Goal: Check status: Check status

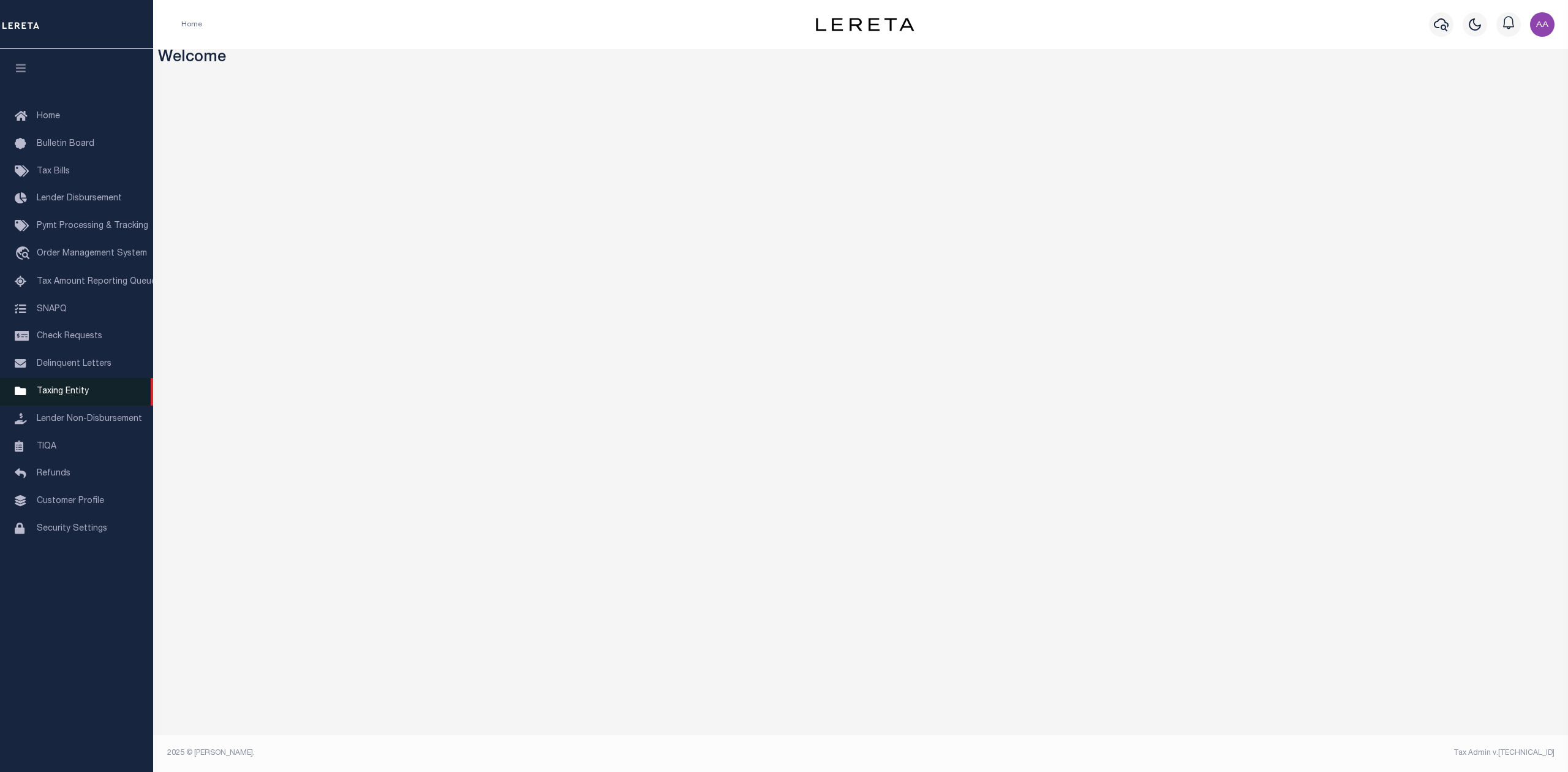
click at [75, 393] on span "Taxing Entity" at bounding box center [63, 391] width 52 height 8
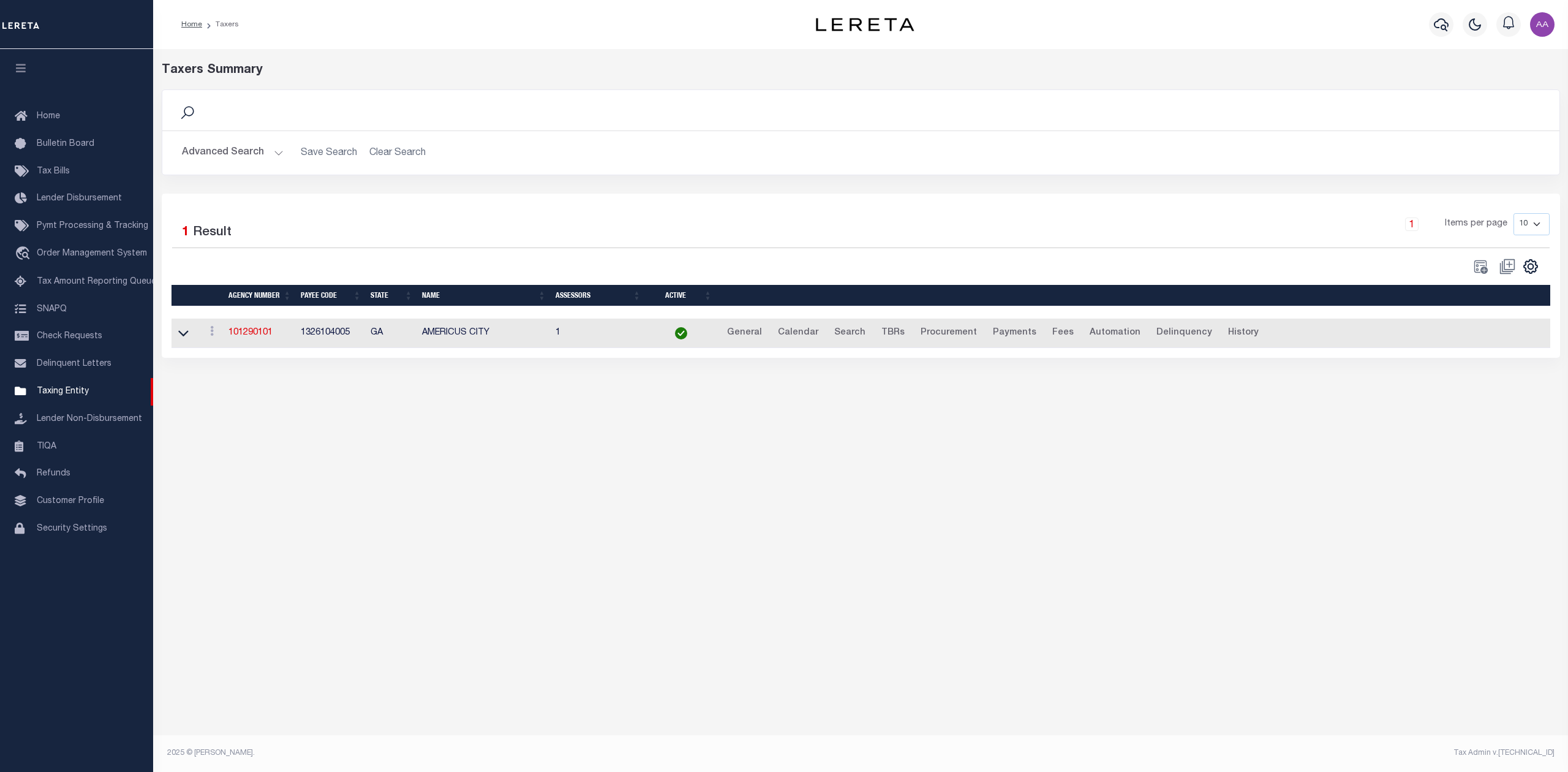
click at [220, 139] on div "Advanced Search Save Search Clear Search tblPayees_dynamictable_____DefaultSave…" at bounding box center [861, 153] width 1397 height 43
click at [240, 148] on button "Advanced Search" at bounding box center [233, 153] width 102 height 24
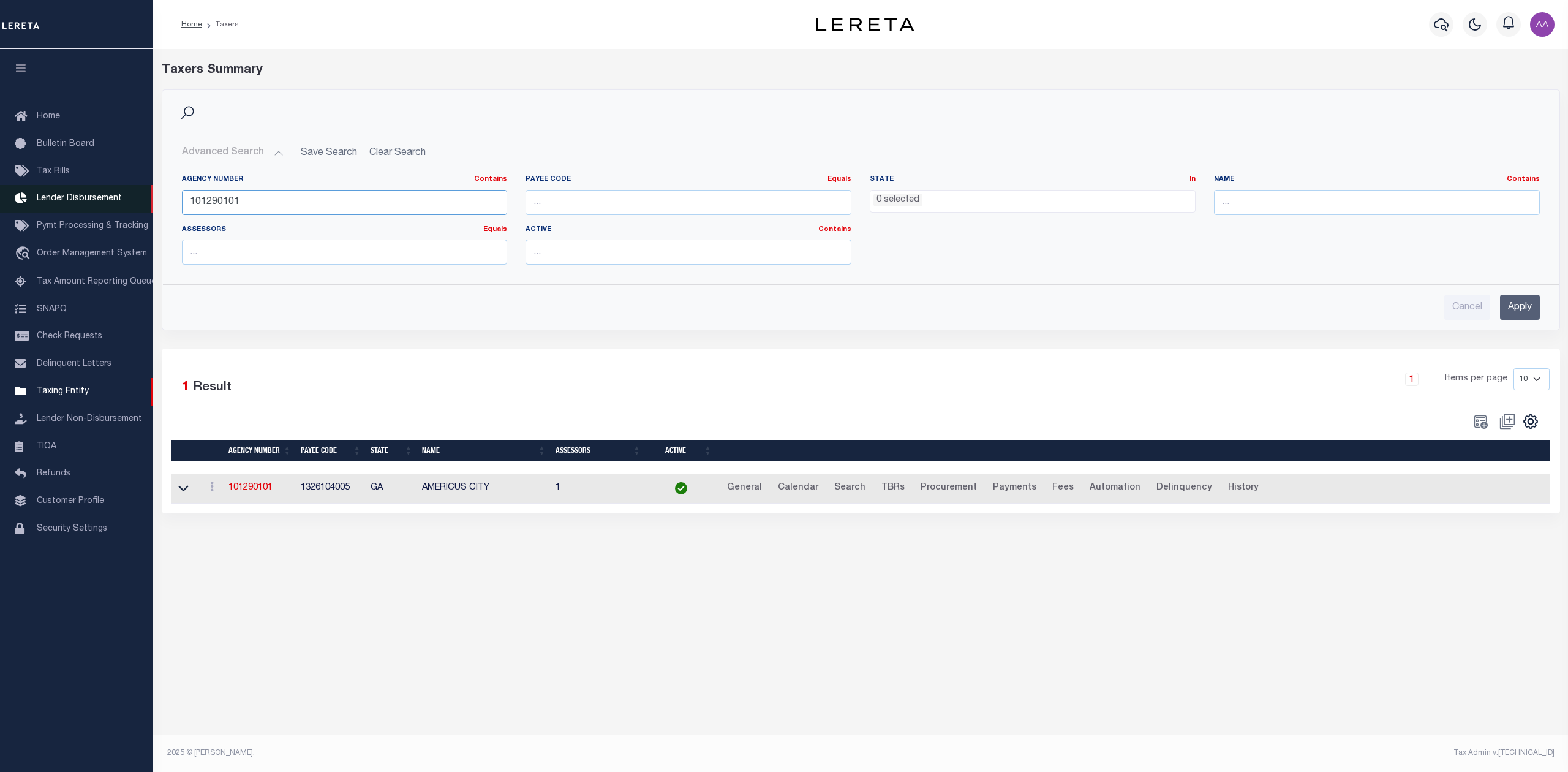
drag, startPoint x: 372, startPoint y: 204, endPoint x: 143, endPoint y: 190, distance: 229.4
click at [143, 190] on div "Home Taxers Profile" at bounding box center [784, 371] width 1568 height 743
paste input "9020"
type input "190200101"
click at [1522, 304] on input "Apply" at bounding box center [1520, 307] width 40 height 25
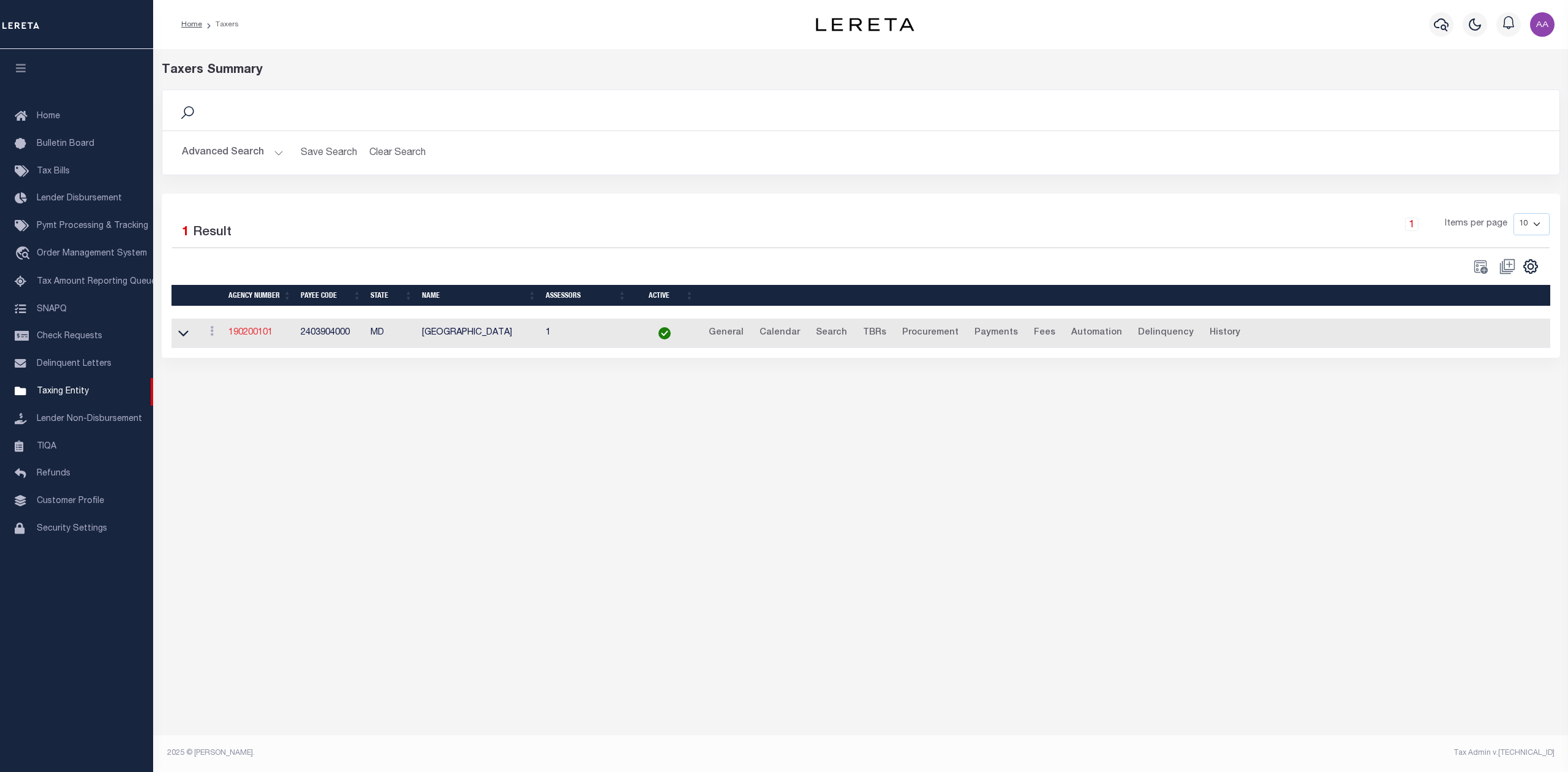
click at [253, 337] on link "190200101" at bounding box center [250, 332] width 44 height 8
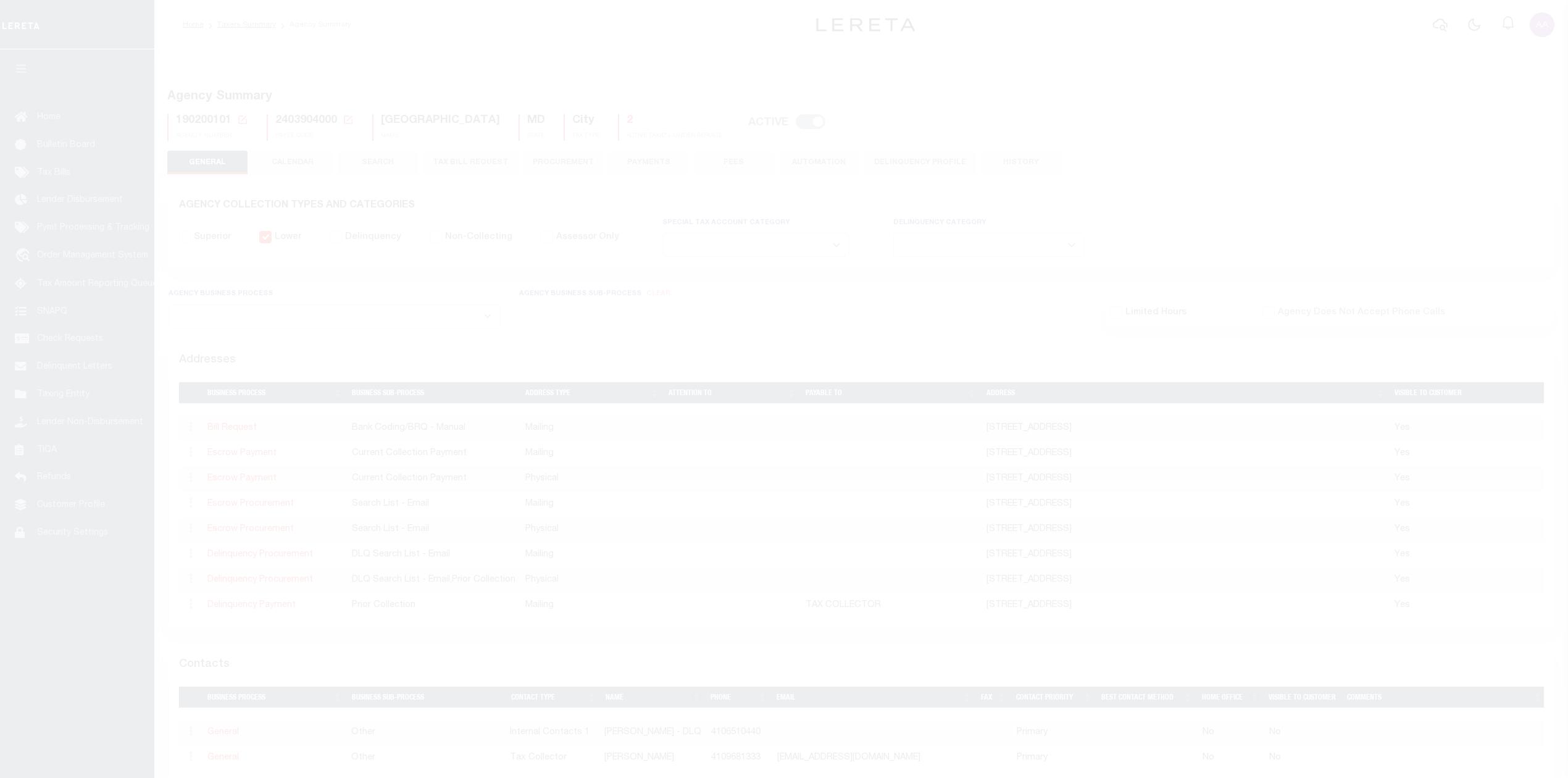
select select
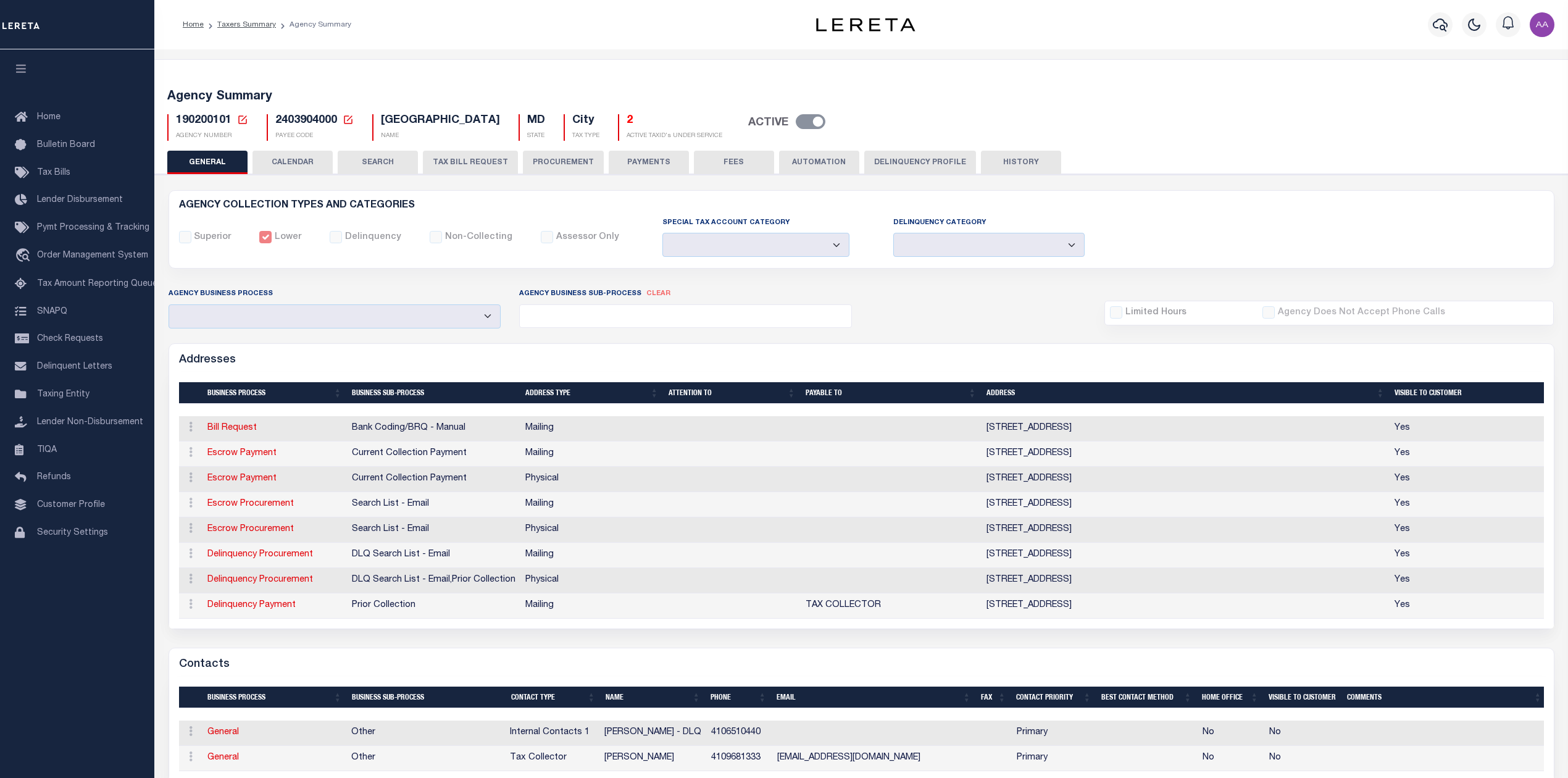
click at [292, 161] on button "CALENDAR" at bounding box center [292, 162] width 80 height 23
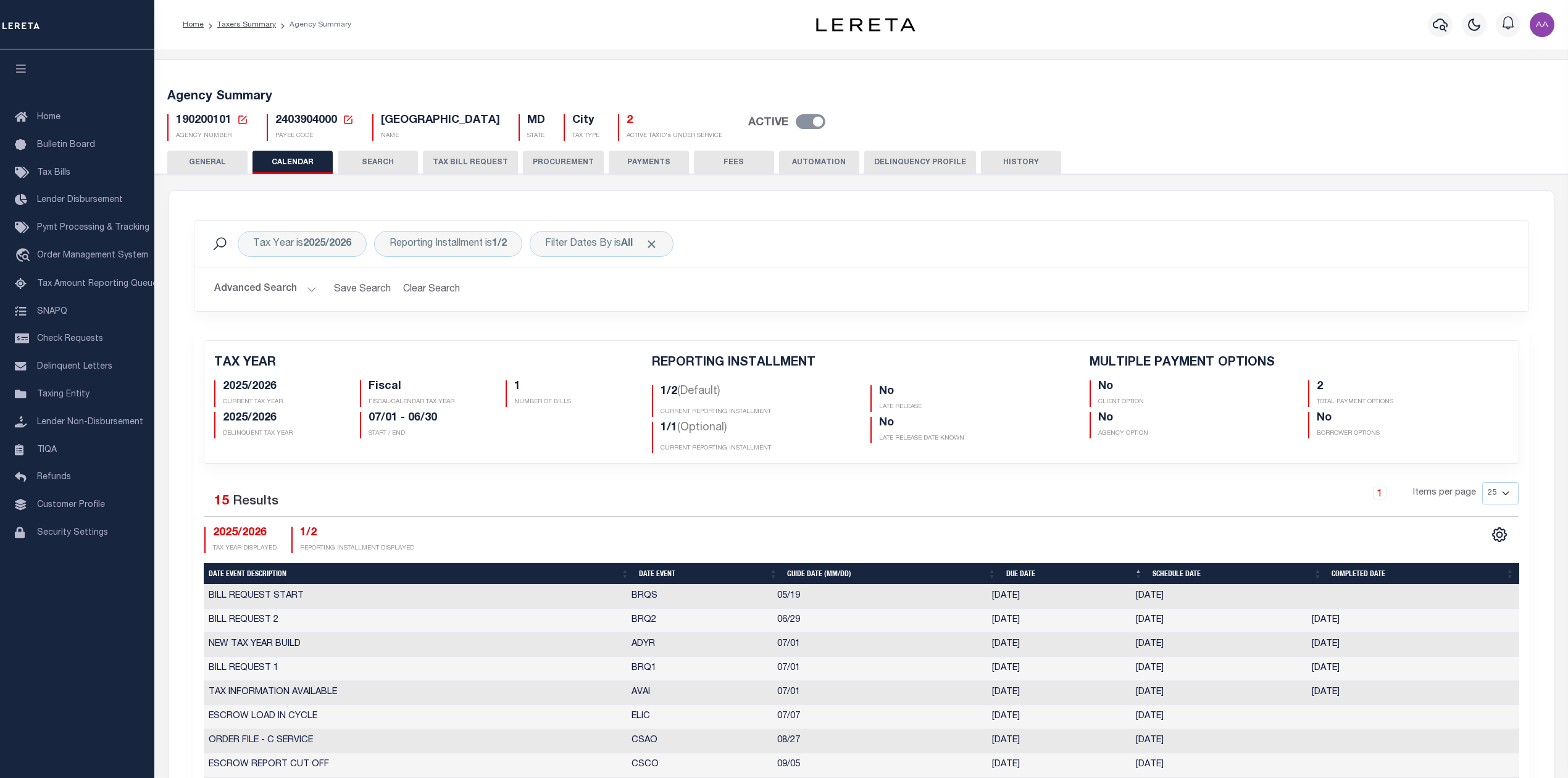
checkbox input "false"
type input "2"
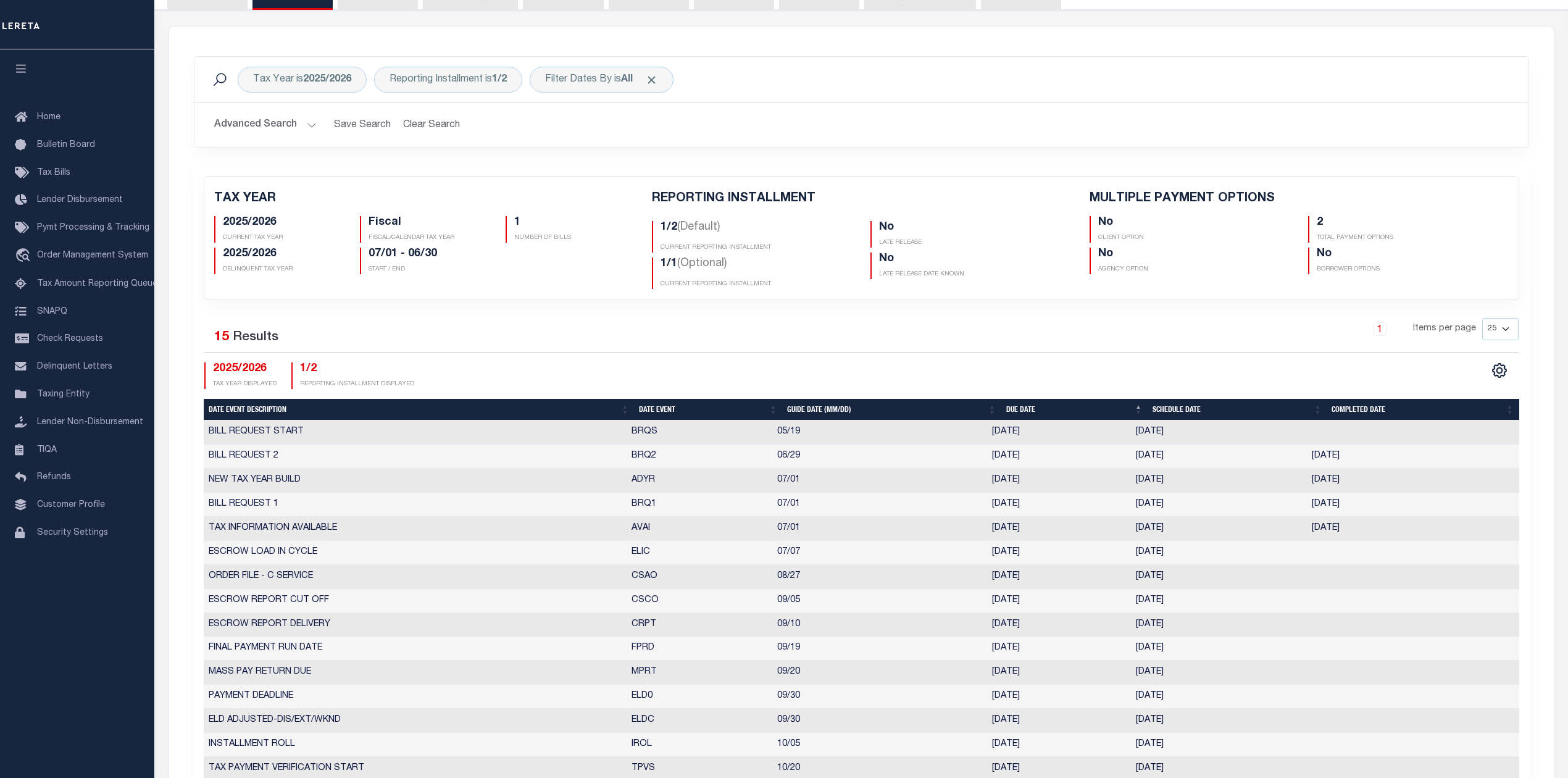
scroll to position [247, 0]
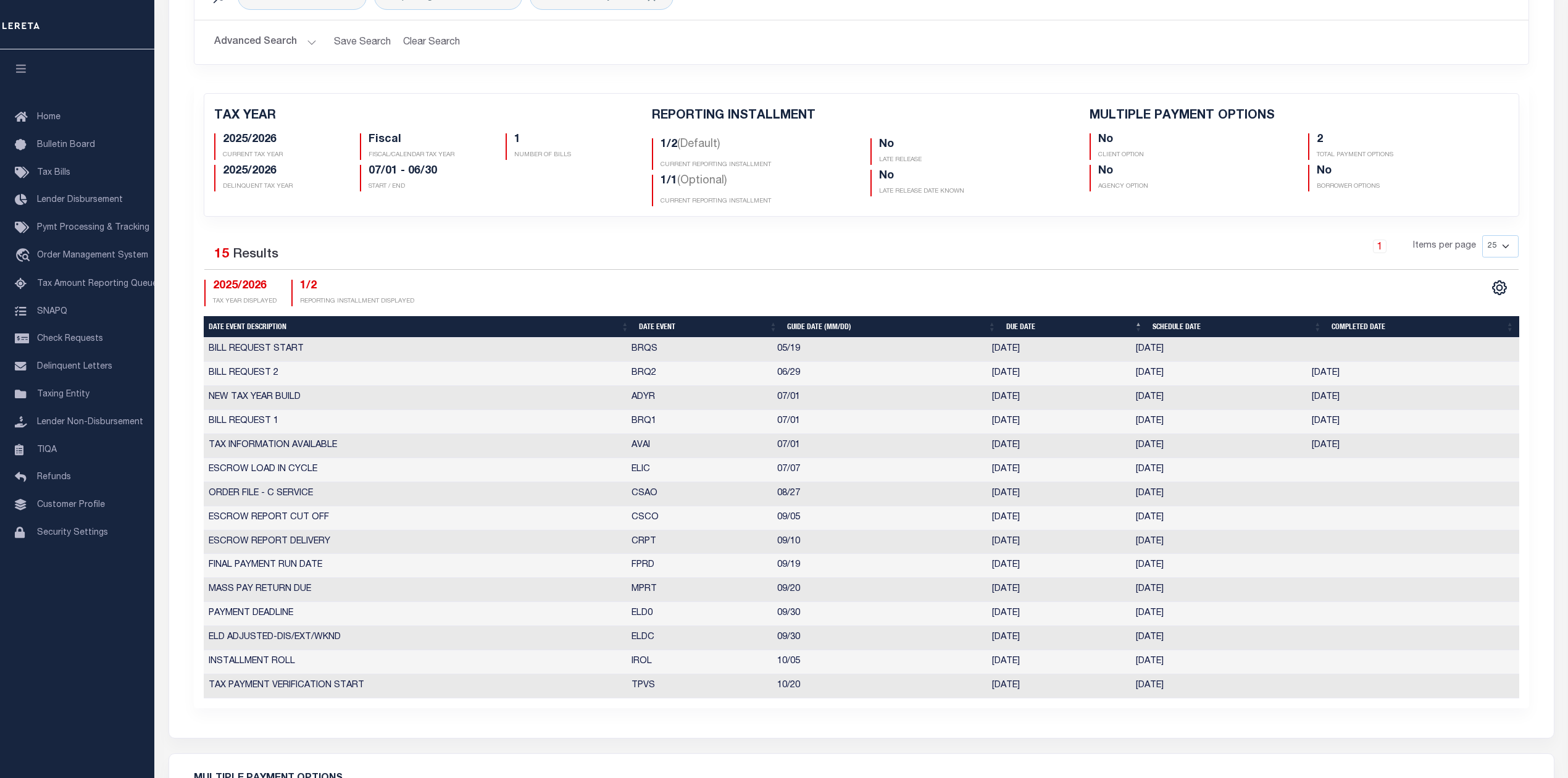
drag, startPoint x: 1122, startPoint y: 353, endPoint x: 1194, endPoint y: 353, distance: 72.0
click at [1194, 353] on tr "BILL REQUEST START BRQS 05/19 05/19/2025 05/19/2025 5856144" at bounding box center [861, 349] width 1316 height 24
drag, startPoint x: 625, startPoint y: 425, endPoint x: 666, endPoint y: 425, distance: 41.0
click at [666, 425] on tr "BILL REQUEST 1 BRQ1 07/01 07/01/2025 06/24/2025 06/24/2025 3478502" at bounding box center [861, 422] width 1316 height 24
drag, startPoint x: 996, startPoint y: 353, endPoint x: 1062, endPoint y: 353, distance: 66.0
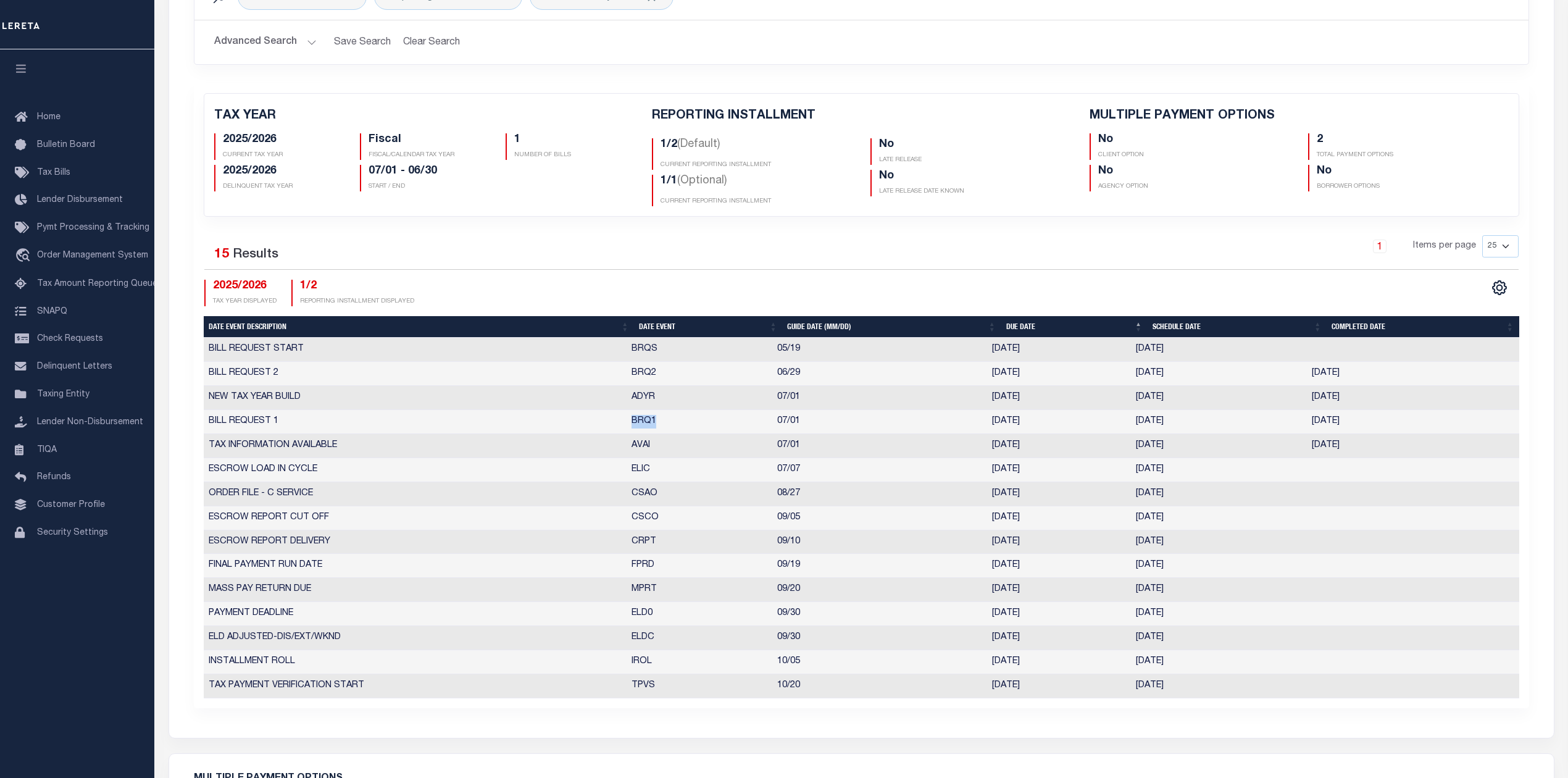
click at [1062, 353] on tr "BILL REQUEST START BRQS 05/19 05/19/2025 05/19/2025 5856144" at bounding box center [861, 349] width 1316 height 24
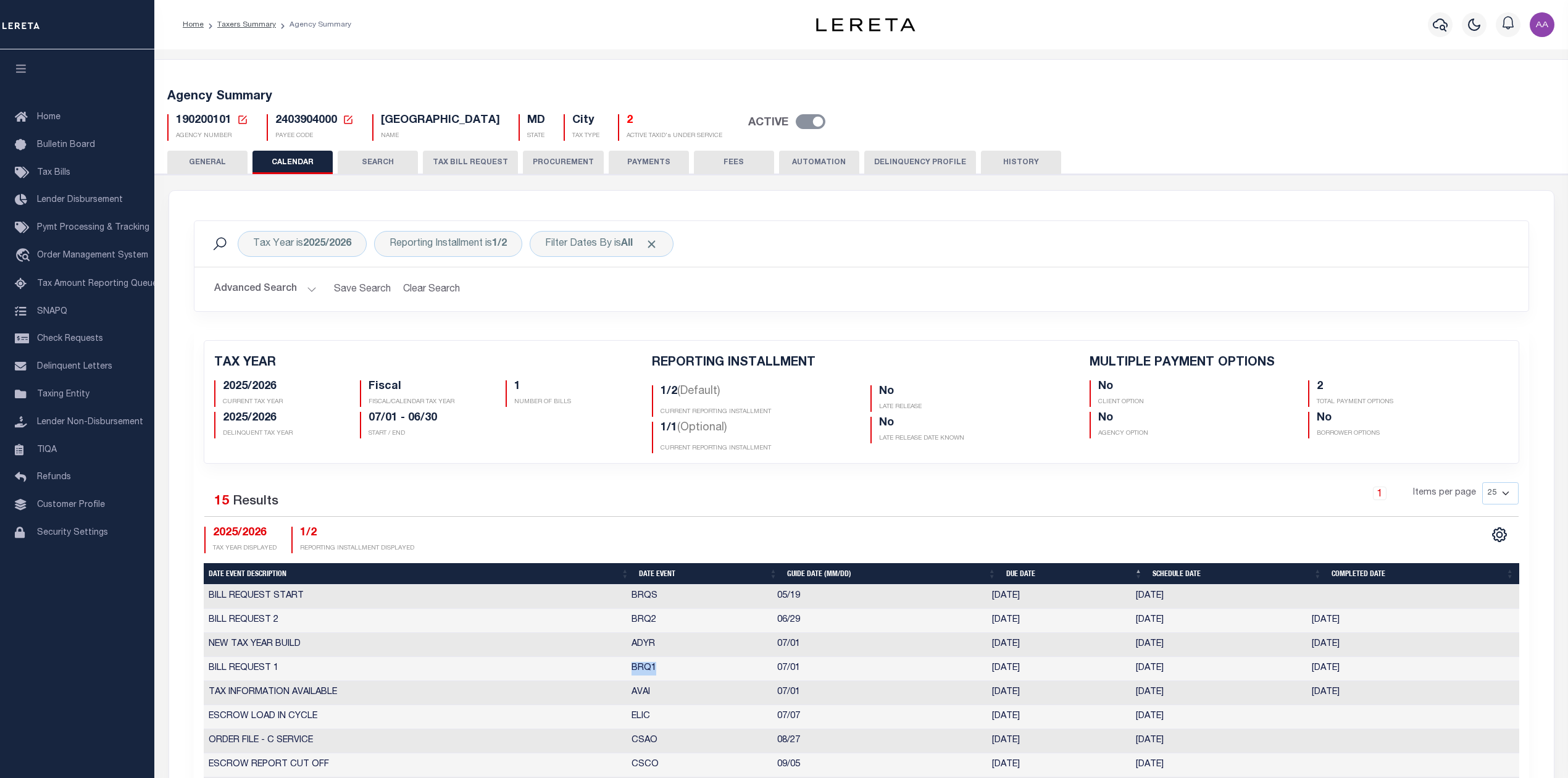
click at [184, 116] on span "190200101" at bounding box center [204, 120] width 56 height 11
copy h5 "190200101"
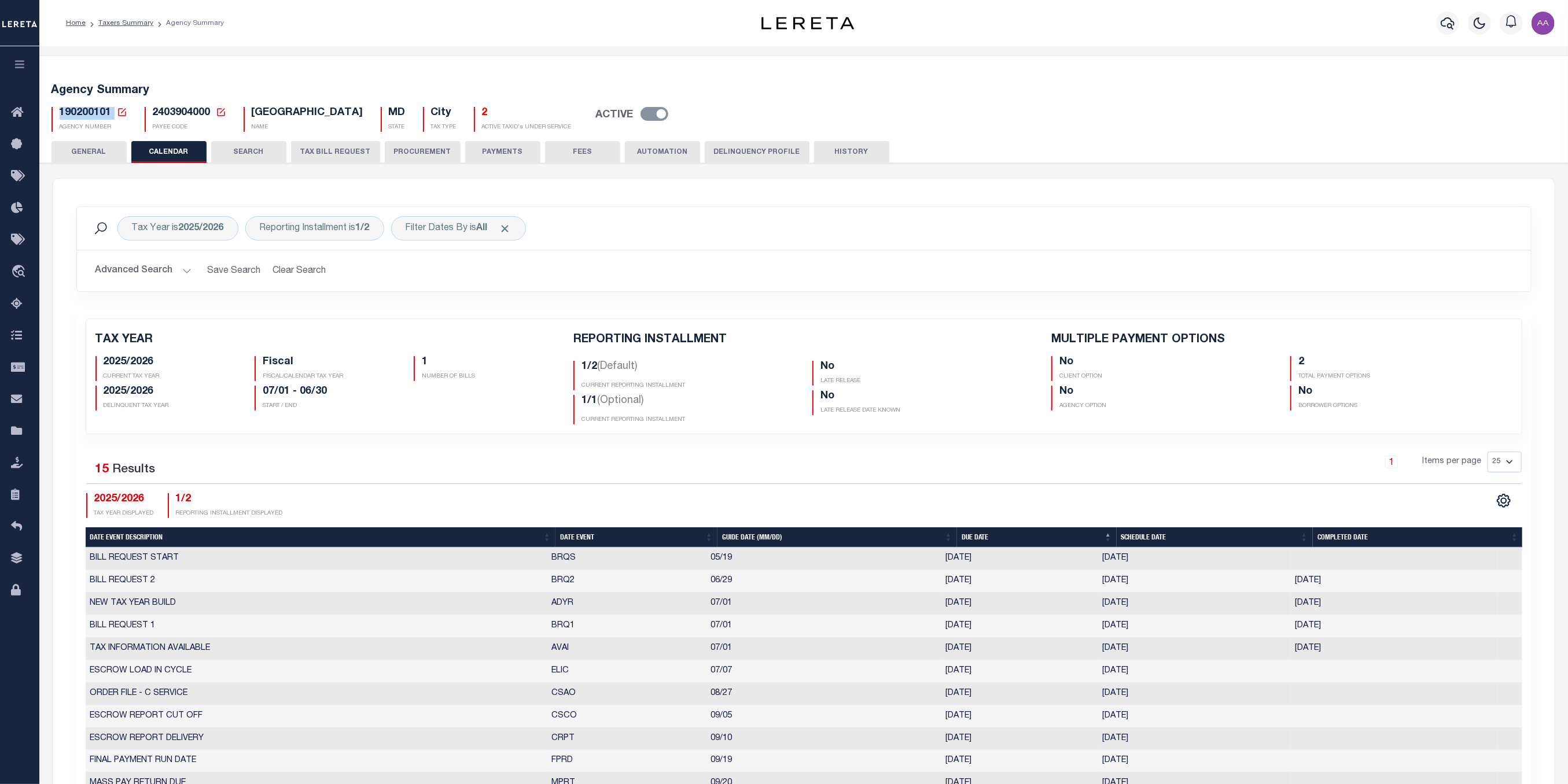
click at [17, 57] on button "button" at bounding box center [20, 66] width 39 height 39
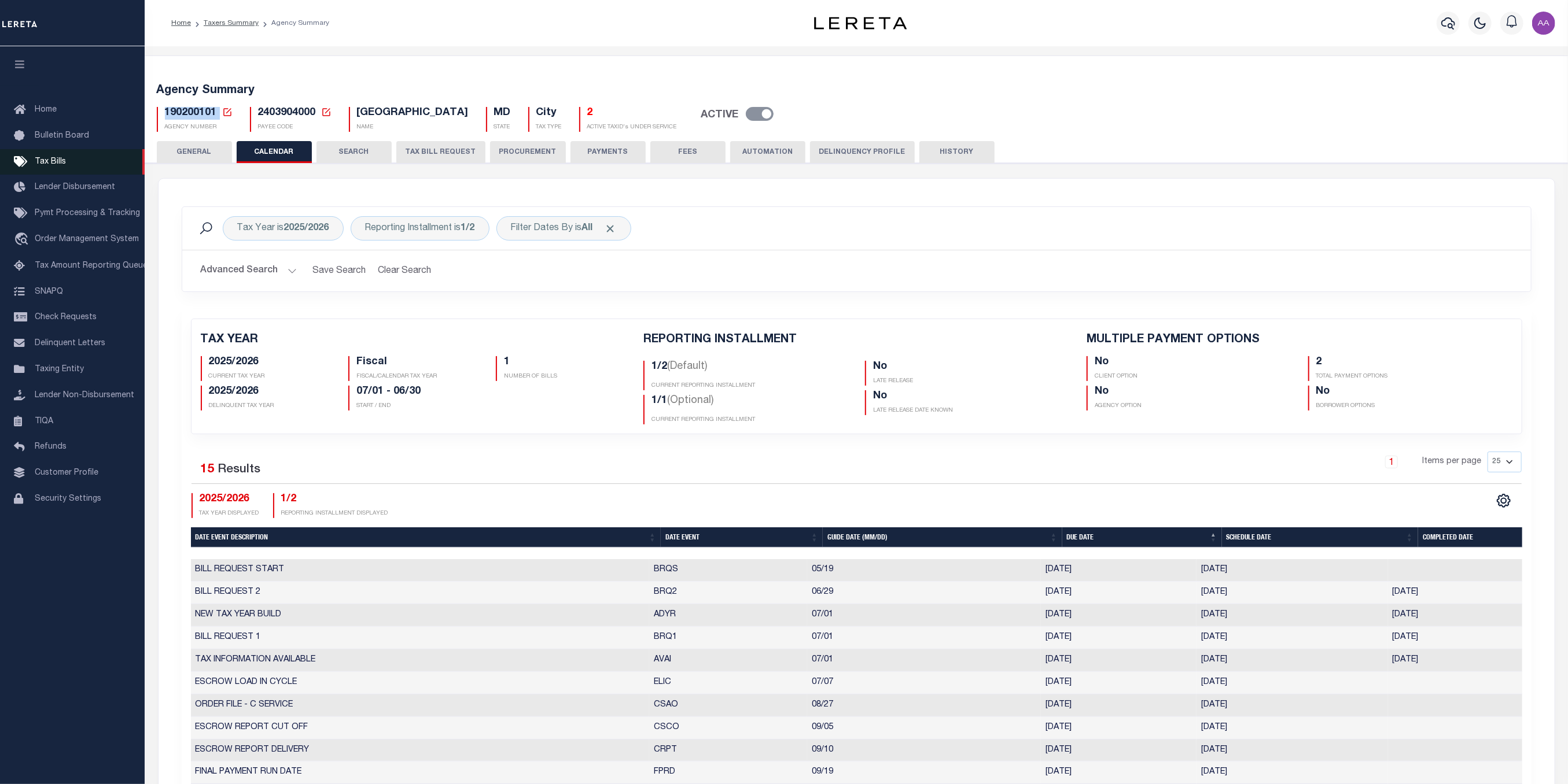
click at [55, 162] on span "Tax Bills" at bounding box center [50, 161] width 31 height 8
click at [309, 79] on div "Agency Summary 190200101 Agency Number Edit Cancel Ok New Agency Number Cancel …" at bounding box center [856, 105] width 1427 height 71
click at [63, 373] on span "Taxing Entity" at bounding box center [60, 369] width 49 height 8
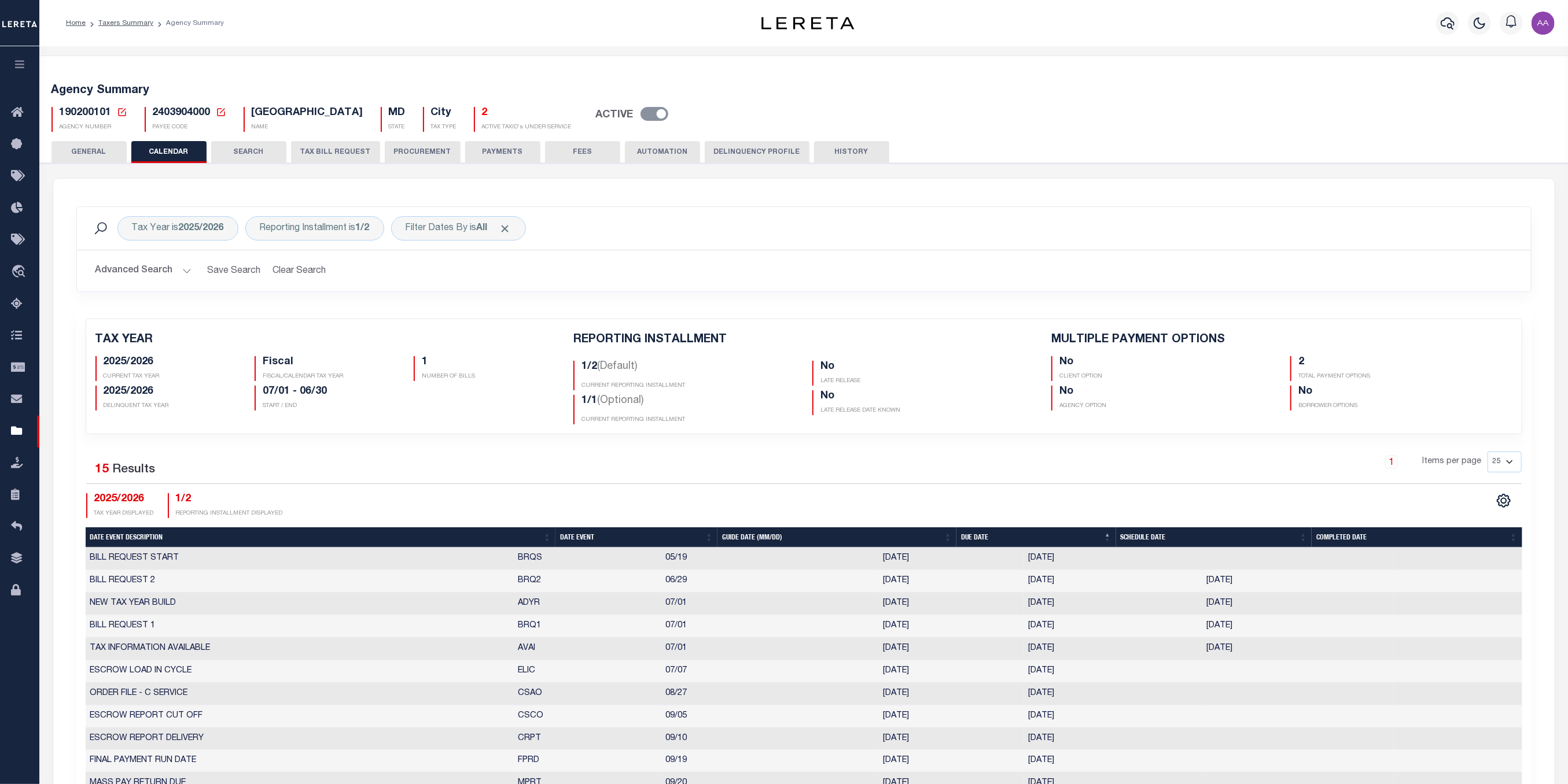
click at [164, 110] on span "2403904000" at bounding box center [182, 113] width 58 height 10
copy h5 "2403904000"
click at [183, 105] on div "190200101 Agency Number Edit Cancel Ok" at bounding box center [804, 114] width 1522 height 34
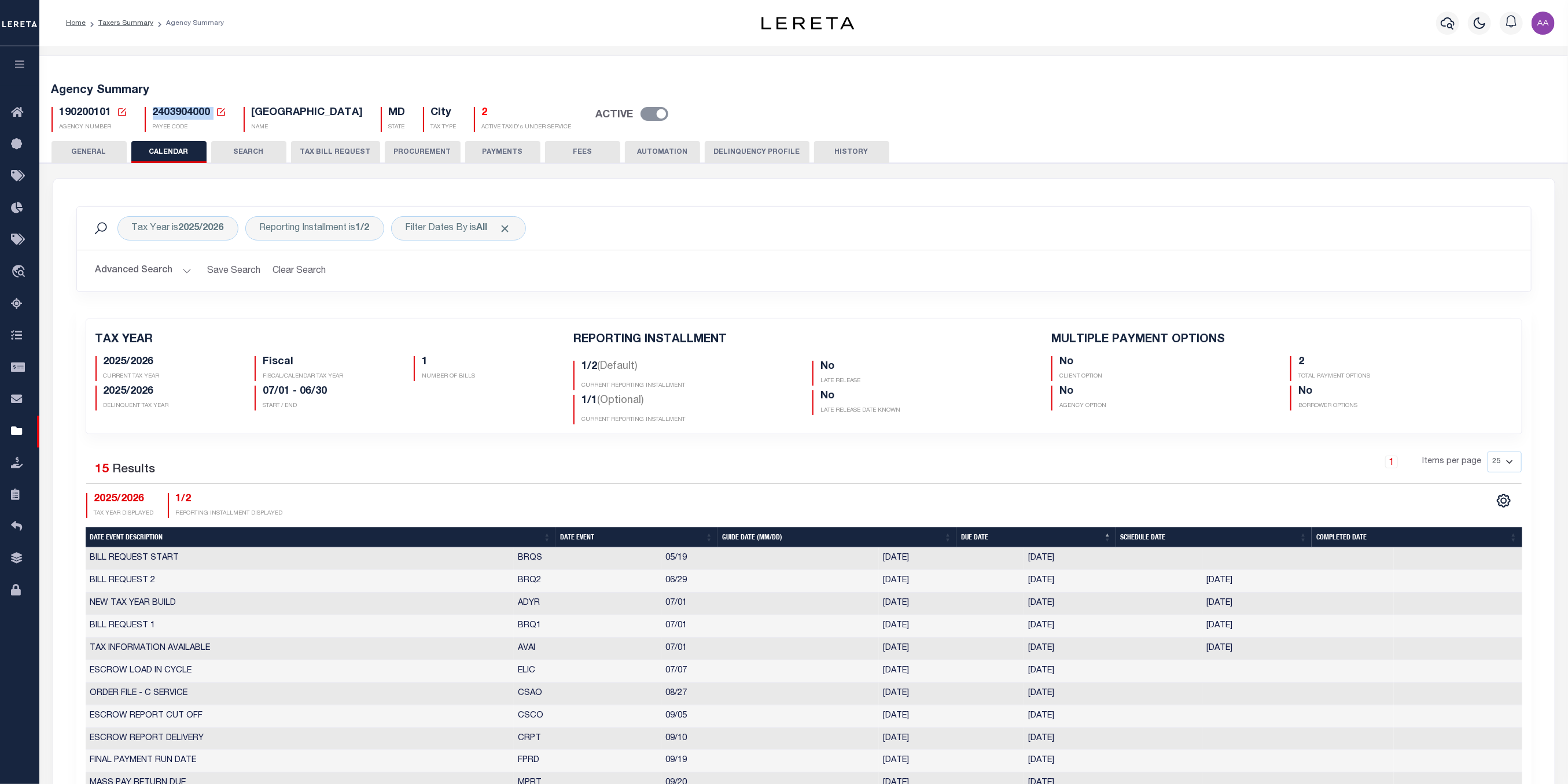
copy h5 "2403904000"
click at [81, 112] on span "190200101" at bounding box center [86, 113] width 52 height 10
copy h5 "190200101"
click at [856, 158] on button "HISTORY" at bounding box center [851, 152] width 75 height 22
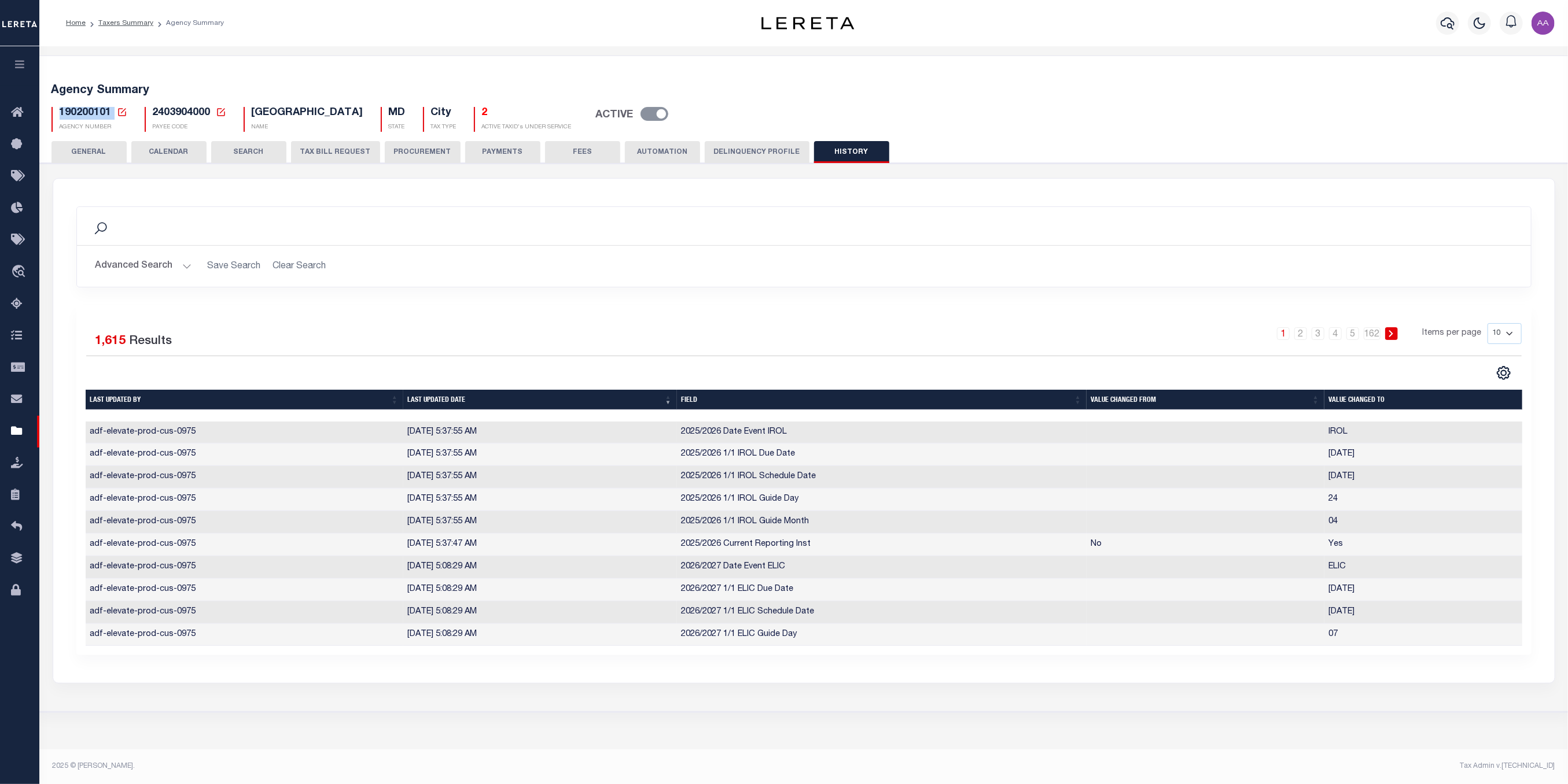
drag, startPoint x: 397, startPoint y: 438, endPoint x: 526, endPoint y: 439, distance: 129.0
click at [526, 439] on tr "adf-elevate-prod-cus-0975 7/21/2025, 5:37:55 AM 2025/2026 Date Event IROL IROL" at bounding box center [811, 433] width 1450 height 23
click at [155, 105] on div "190200101 Agency Number Edit Cancel Ok" at bounding box center [804, 114] width 1522 height 34
copy h5 "2403904000"
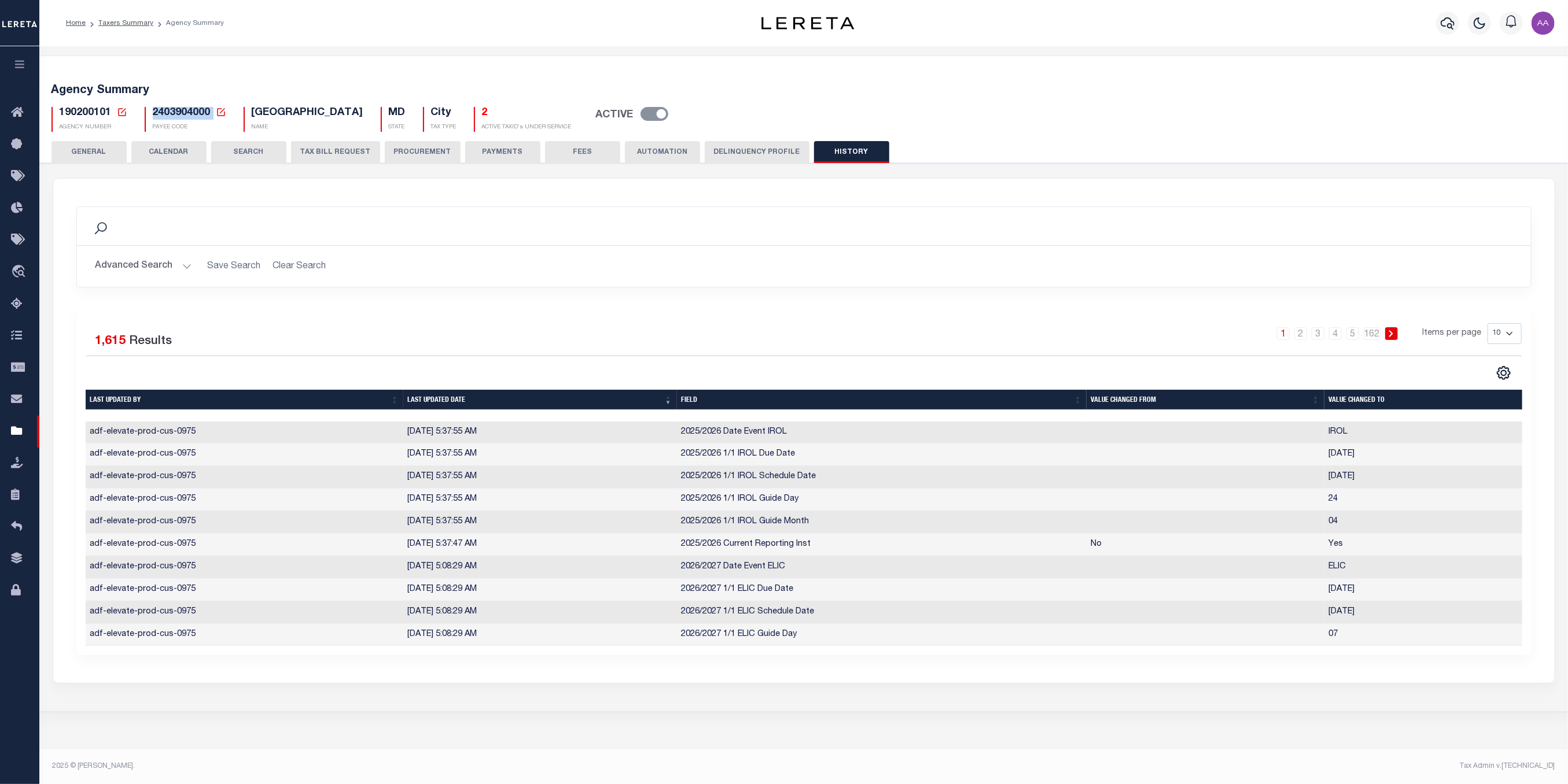
click at [89, 156] on button "GENERAL" at bounding box center [89, 152] width 75 height 22
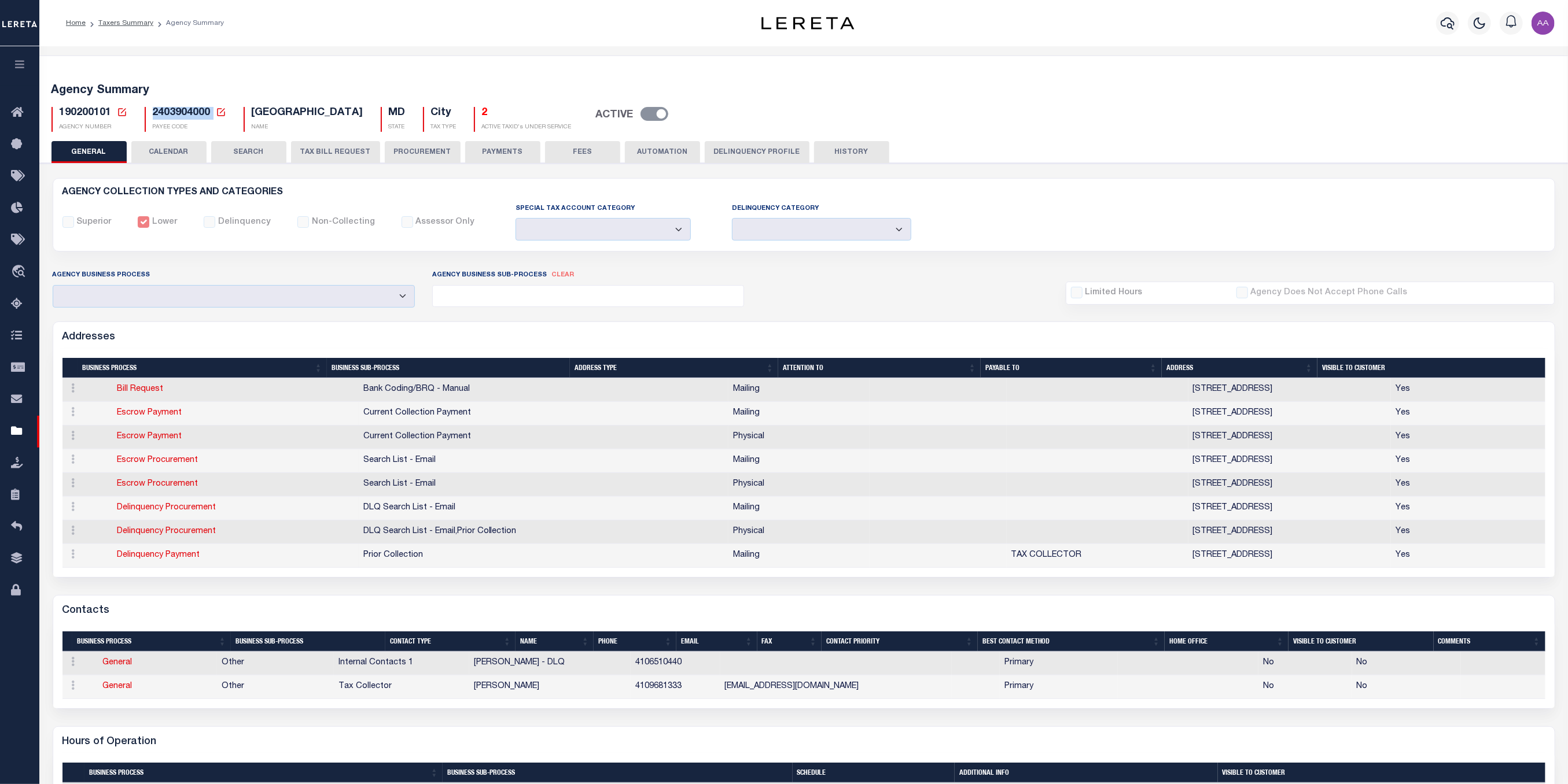
click at [837, 151] on button "HISTORY" at bounding box center [851, 152] width 75 height 22
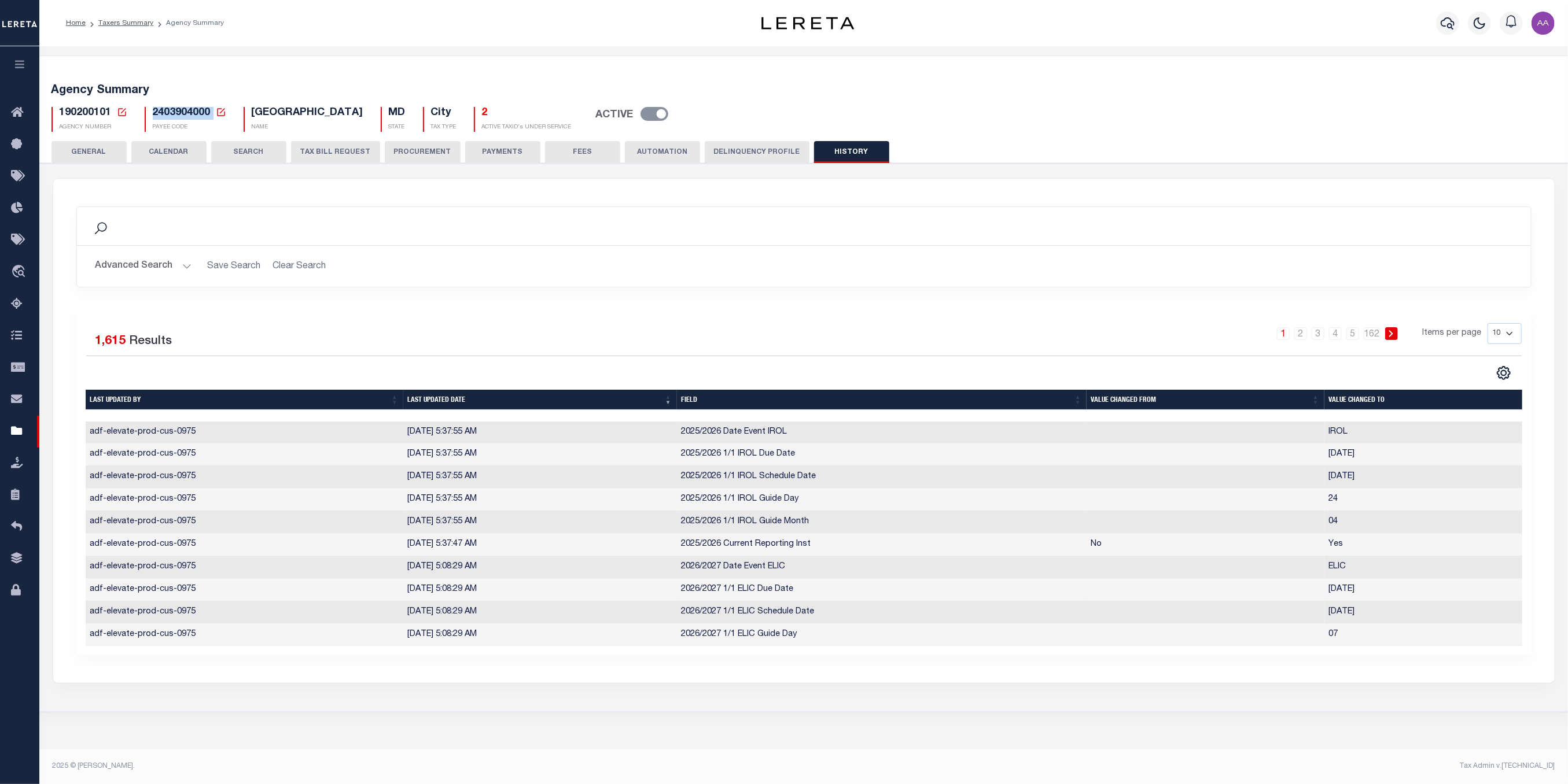
click at [93, 151] on button "GENERAL" at bounding box center [89, 152] width 75 height 22
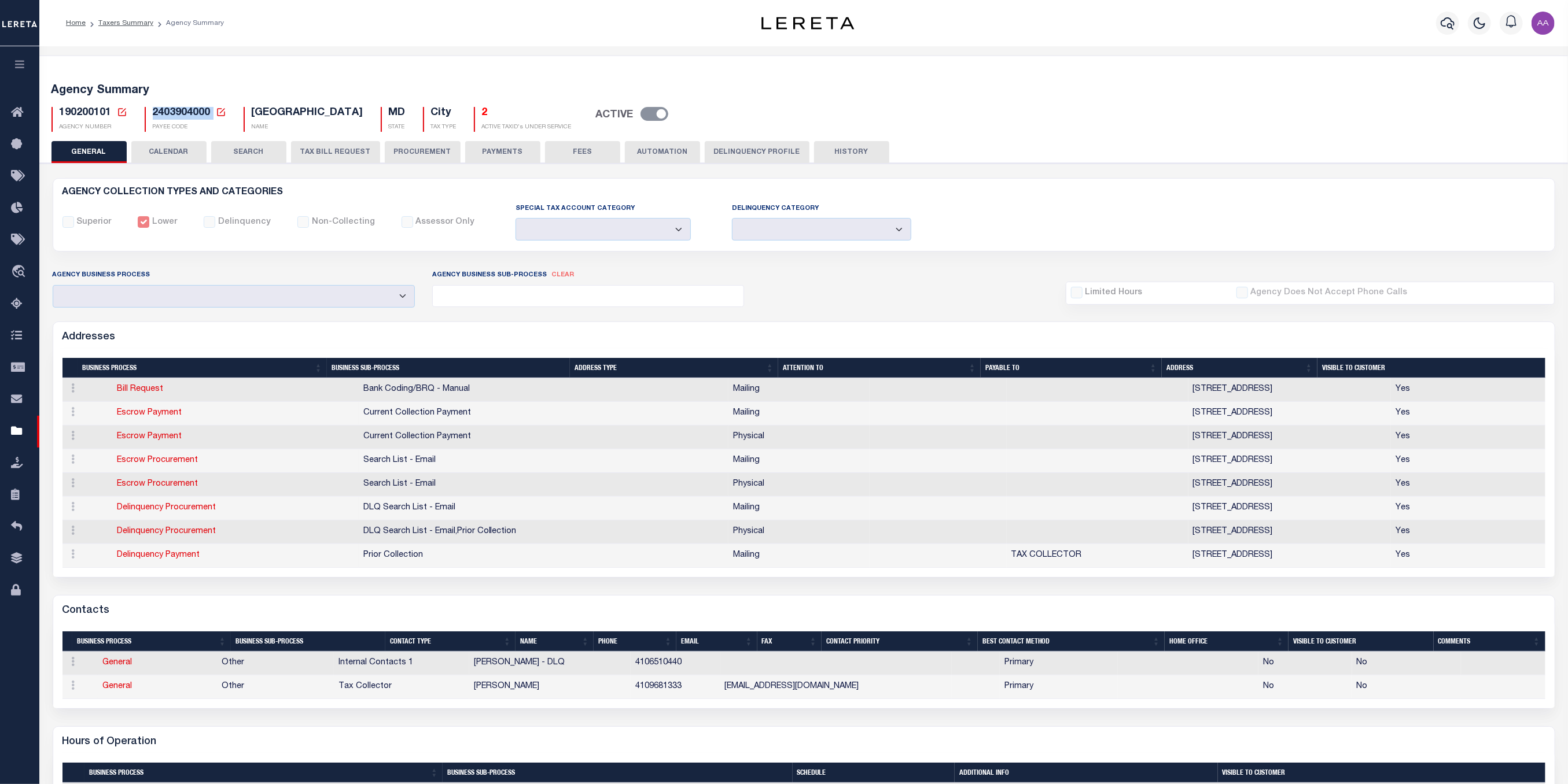
click at [170, 156] on button "CALENDAR" at bounding box center [168, 152] width 75 height 22
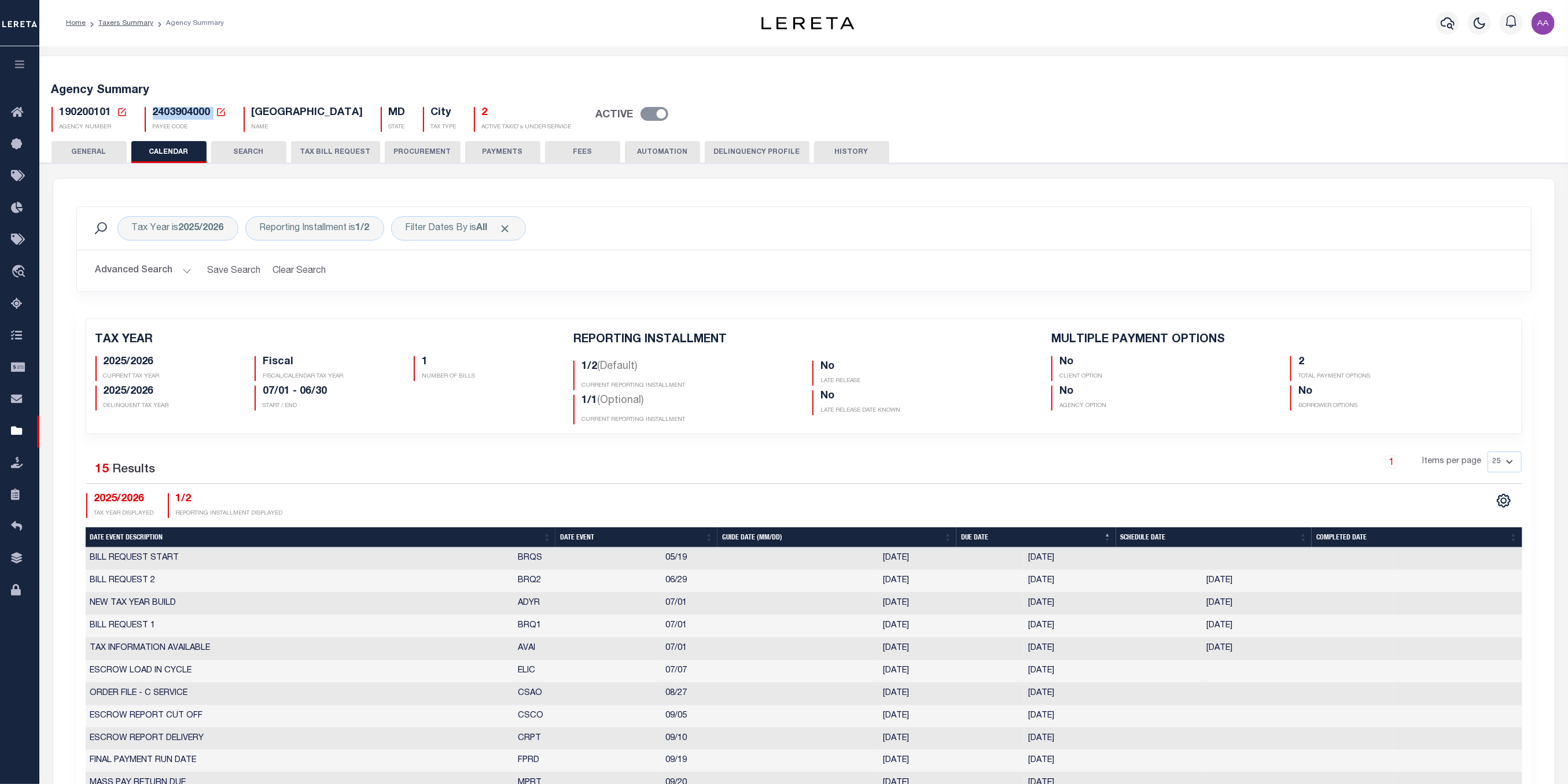
click at [258, 153] on button "SEARCH" at bounding box center [248, 152] width 75 height 22
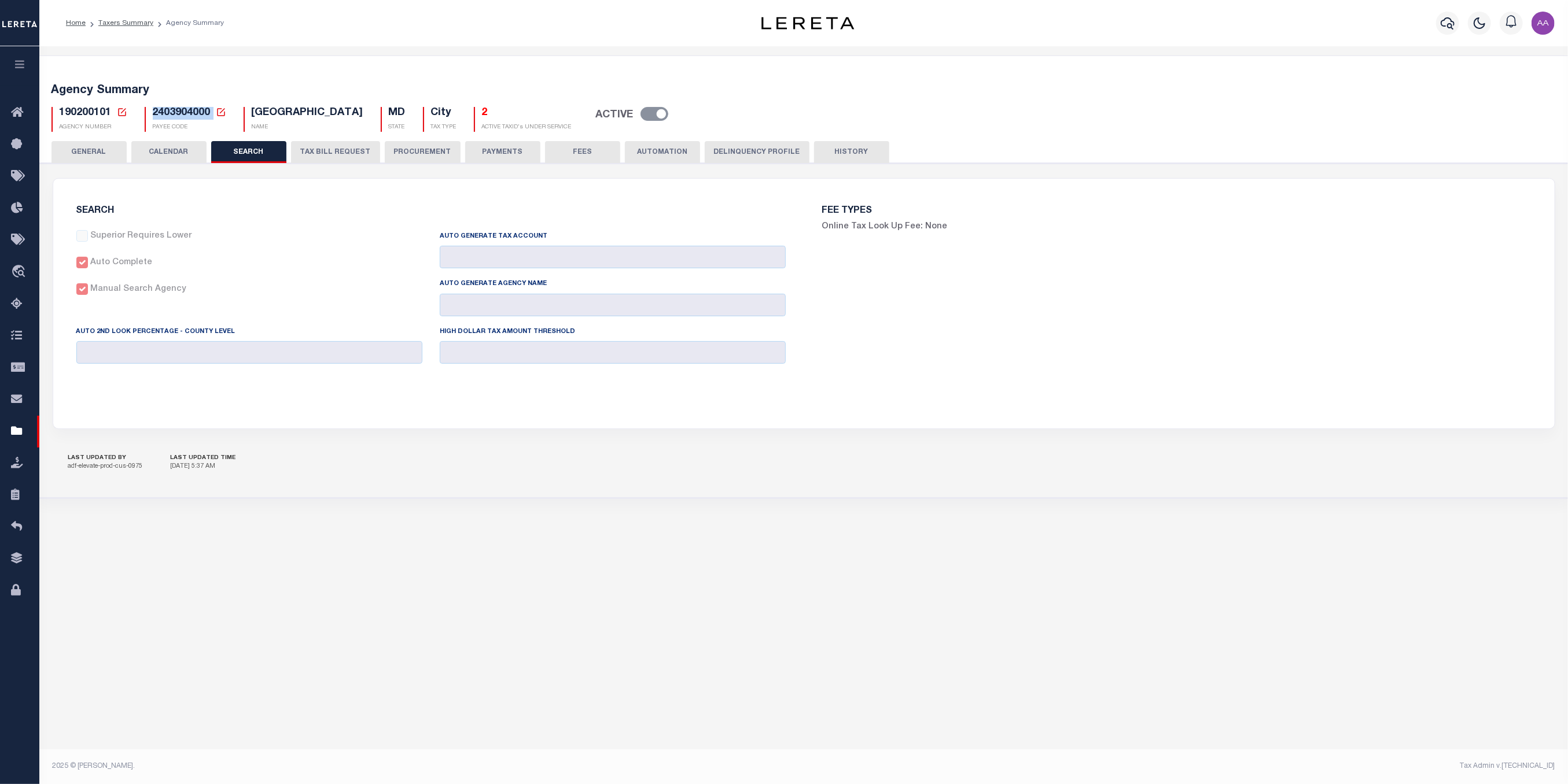
checkbox input "false"
type input "10000"
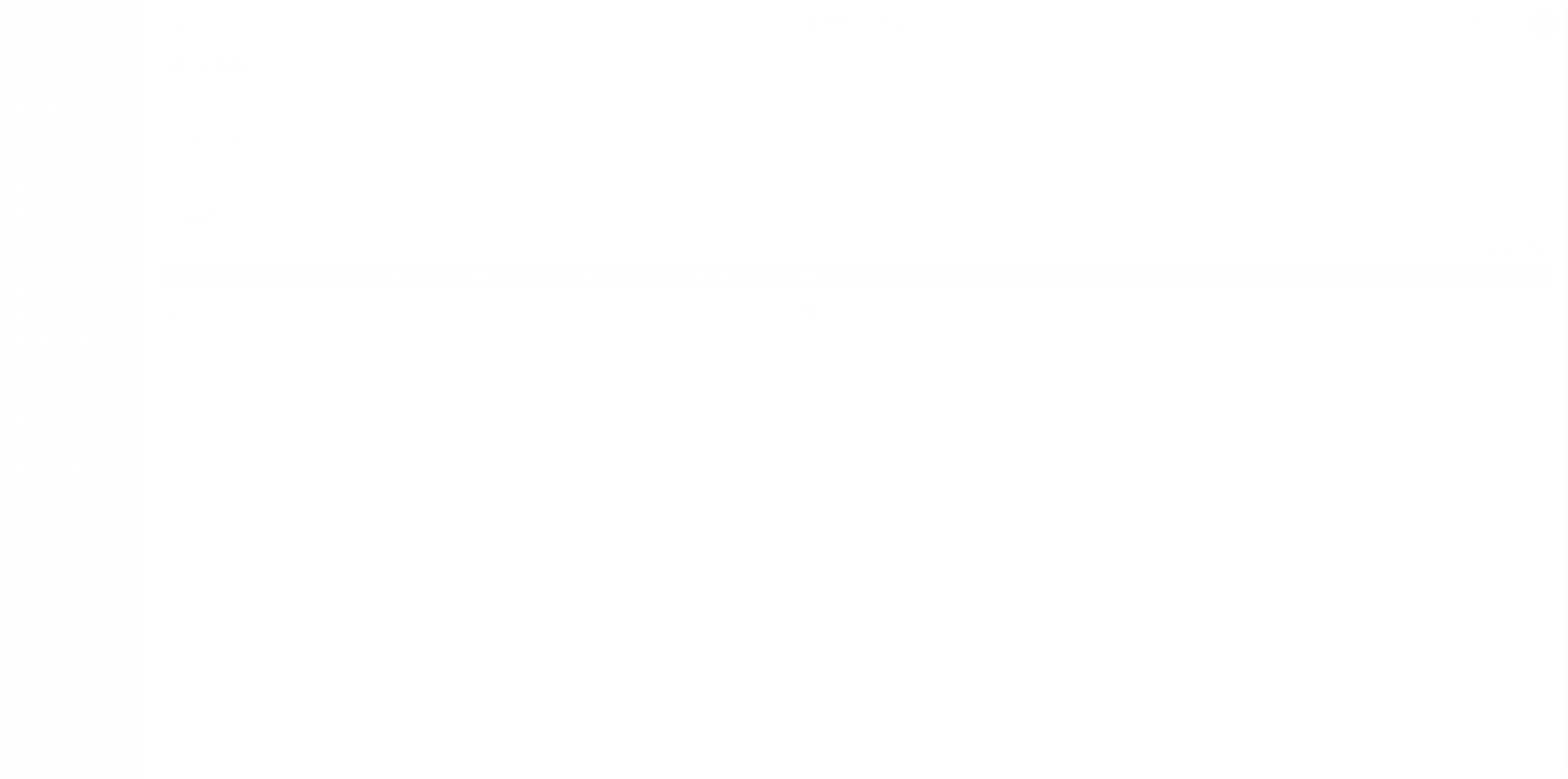
select select
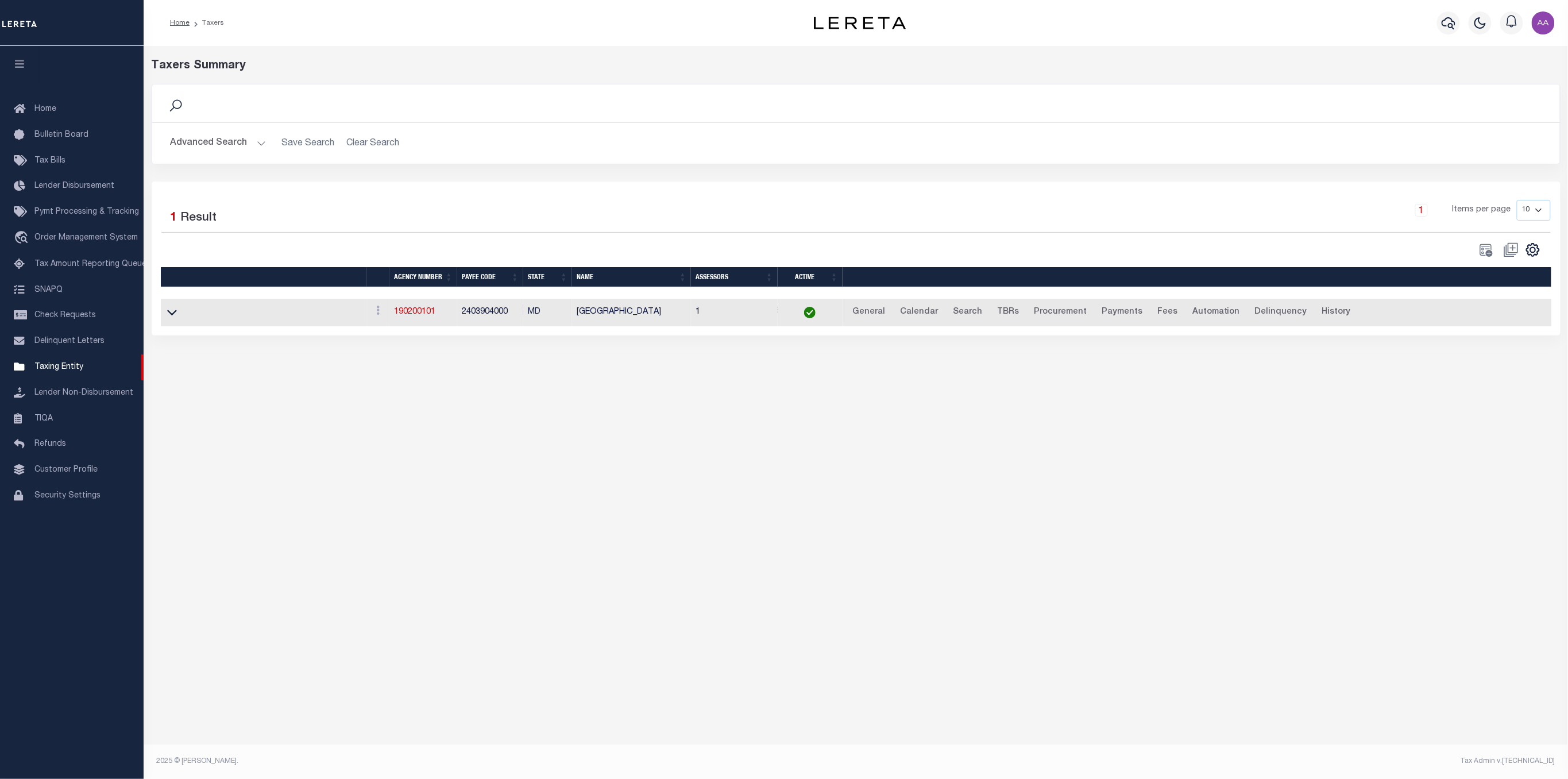
click at [217, 148] on button "Advanced Search" at bounding box center [218, 143] width 95 height 22
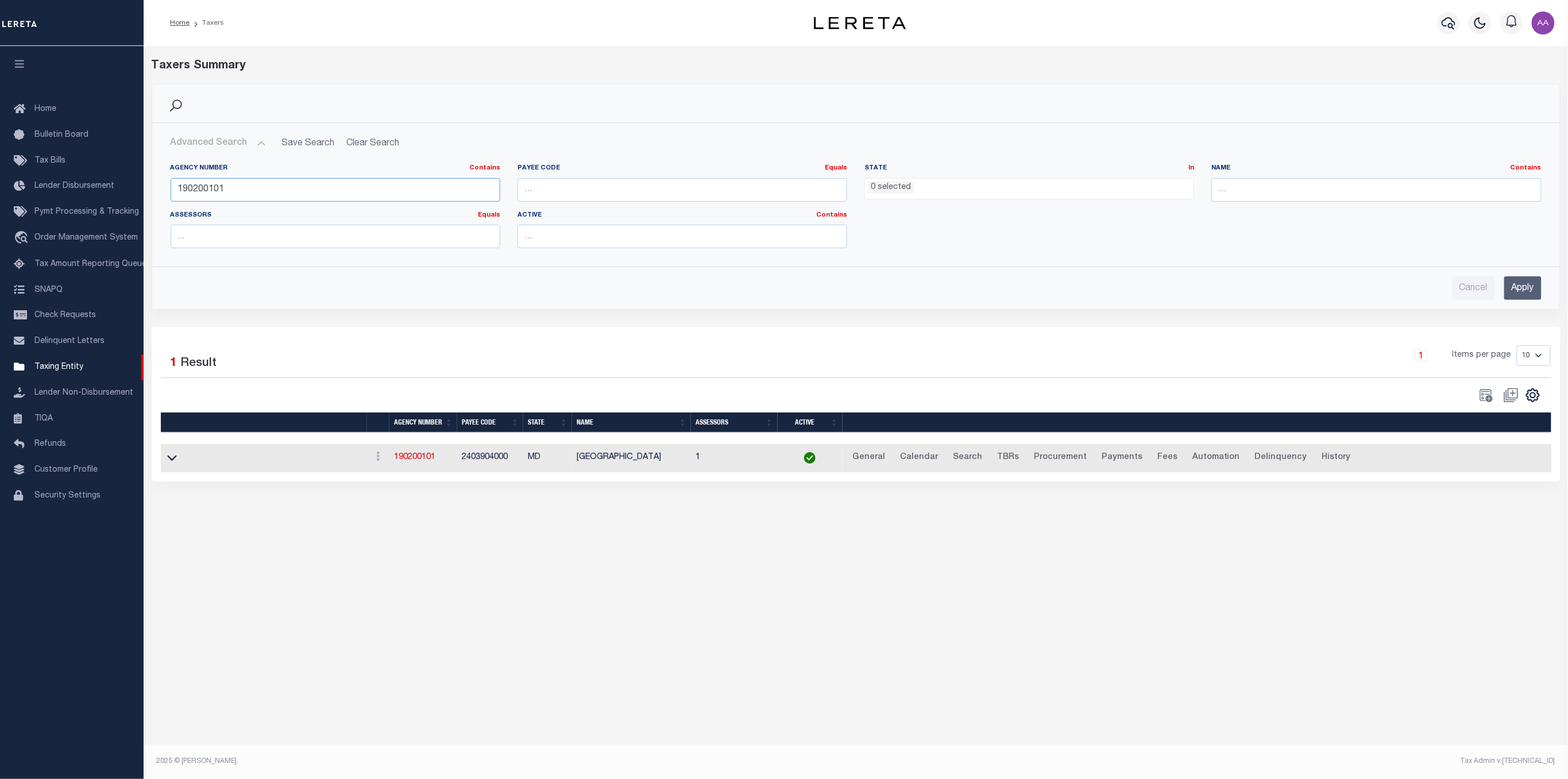
drag, startPoint x: 200, startPoint y: 189, endPoint x: 194, endPoint y: 188, distance: 6.1
click at [194, 188] on input "190200101" at bounding box center [335, 189] width 329 height 24
type input "190230203"
click at [1517, 286] on input "Apply" at bounding box center [1523, 288] width 38 height 24
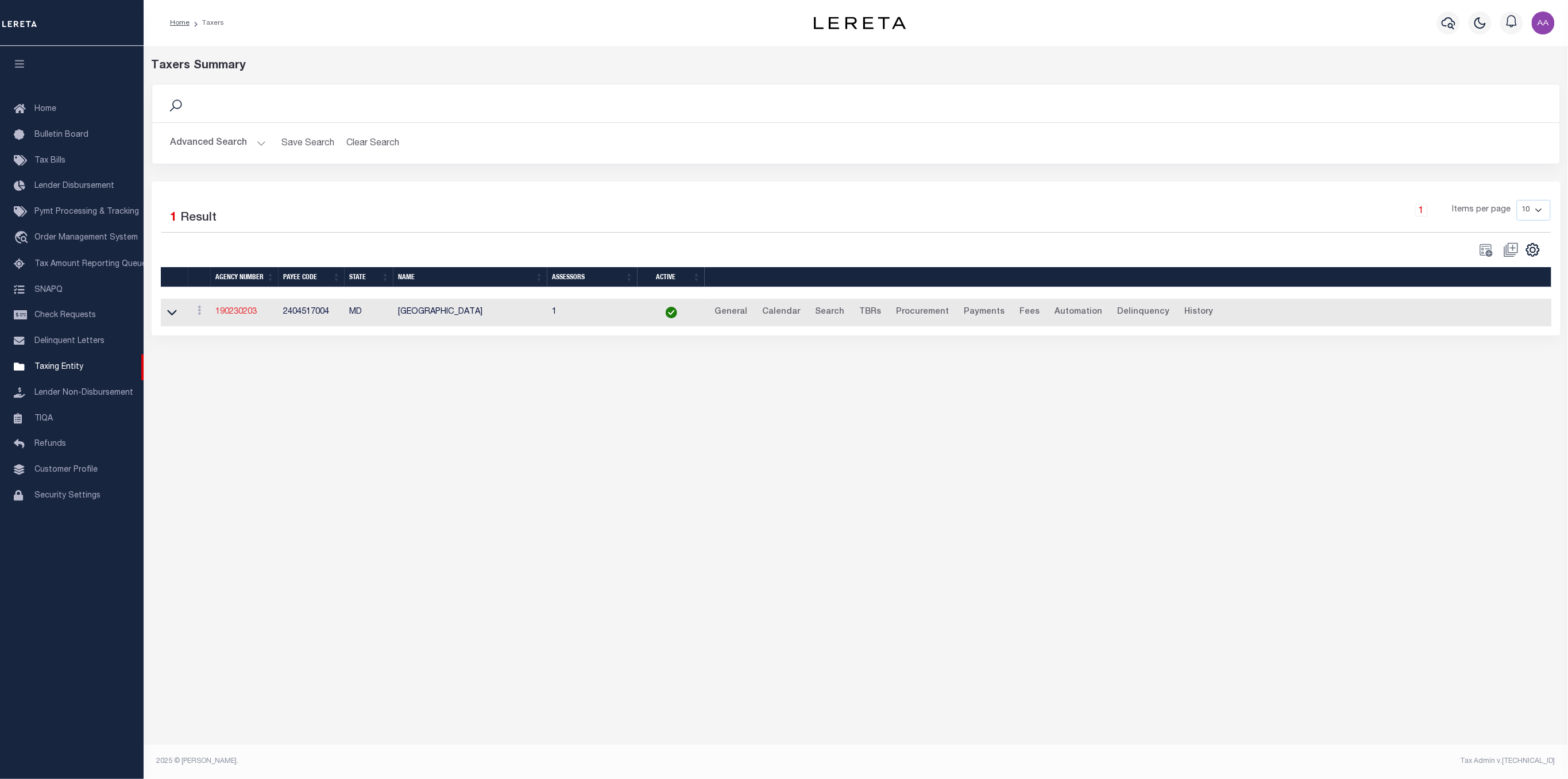
click at [242, 309] on link "190230203" at bounding box center [236, 311] width 41 height 8
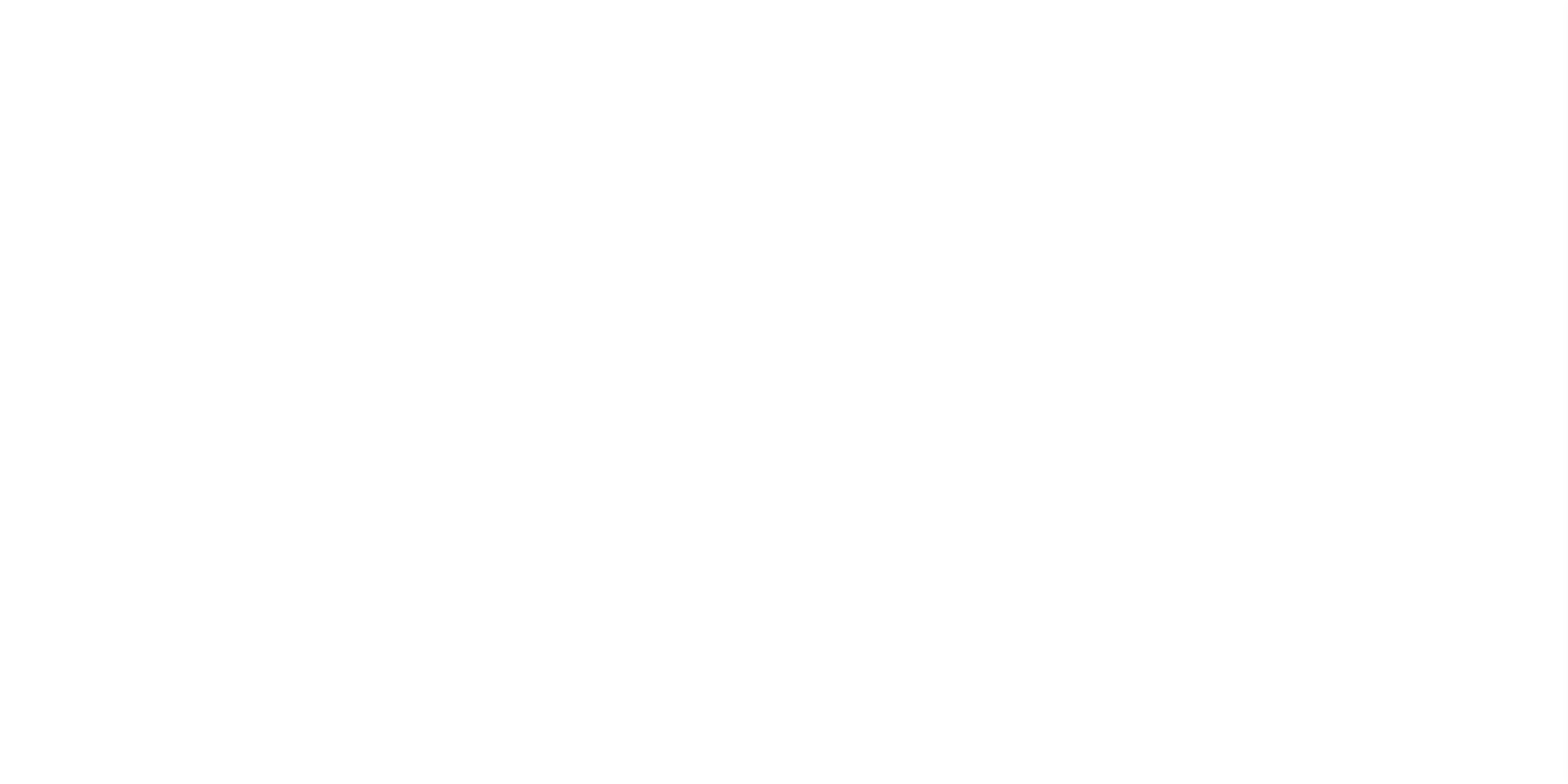
select select
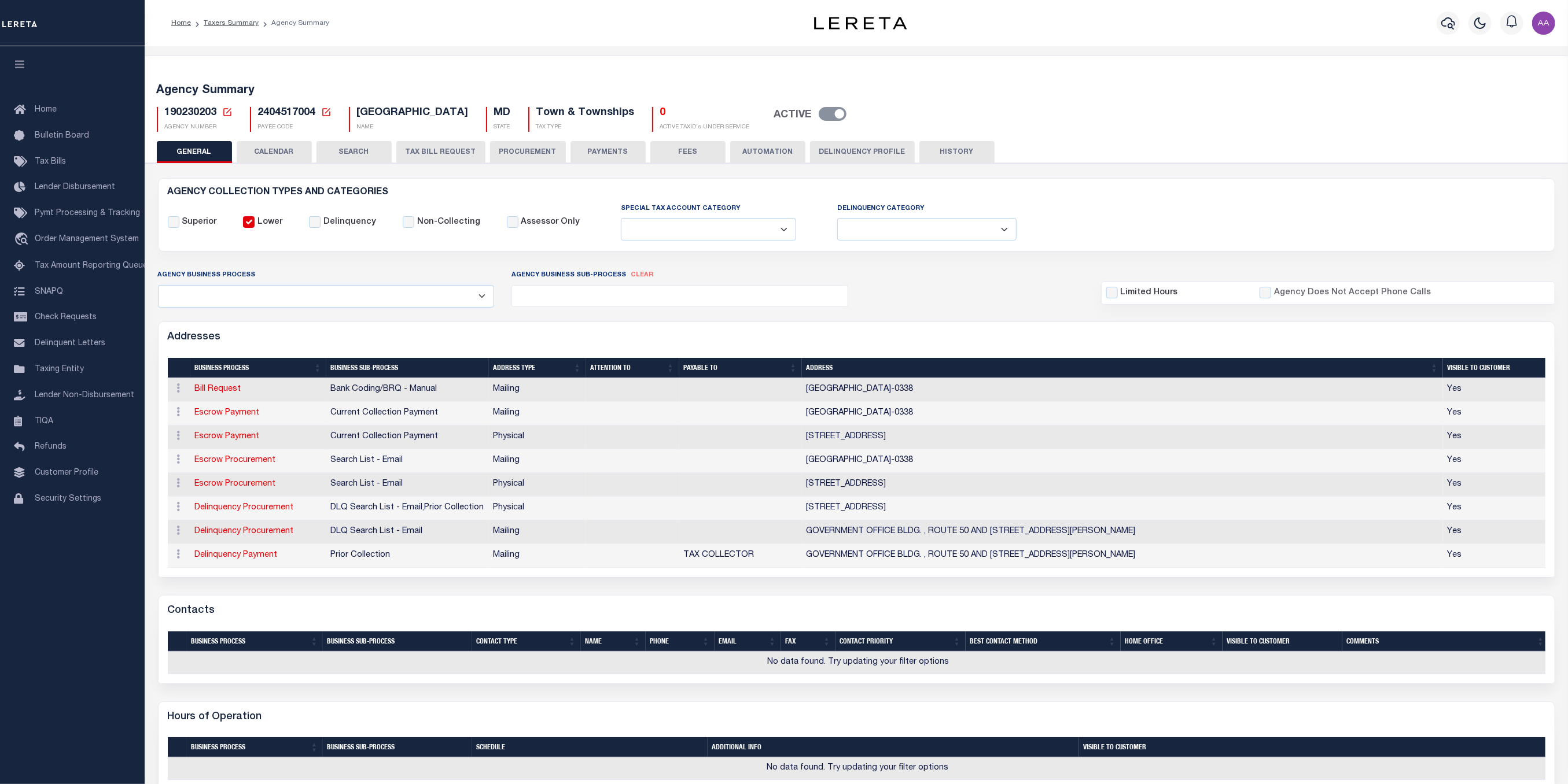
click at [282, 157] on button "CALENDAR" at bounding box center [274, 152] width 75 height 22
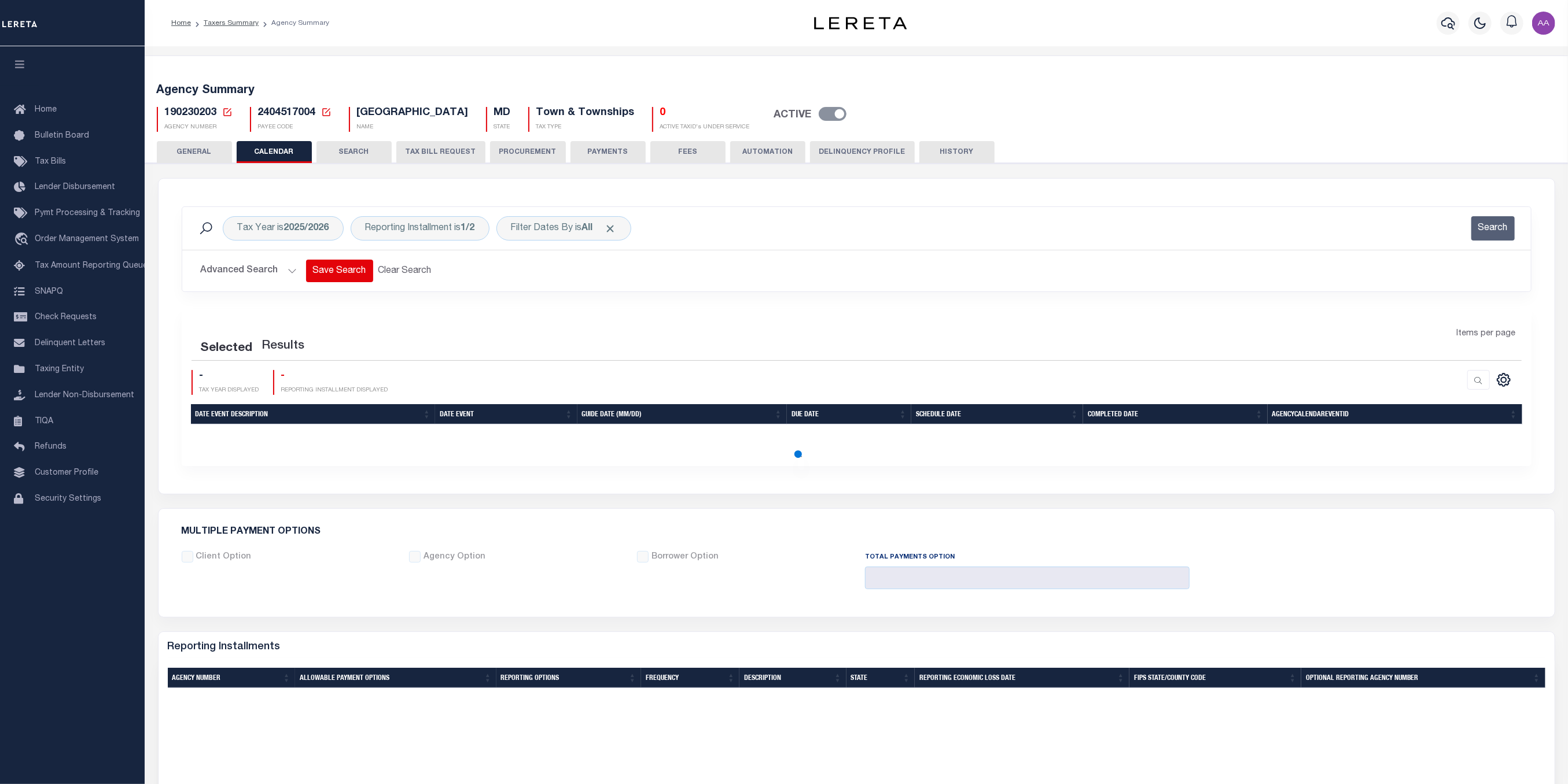
checkbox input "false"
type input "2"
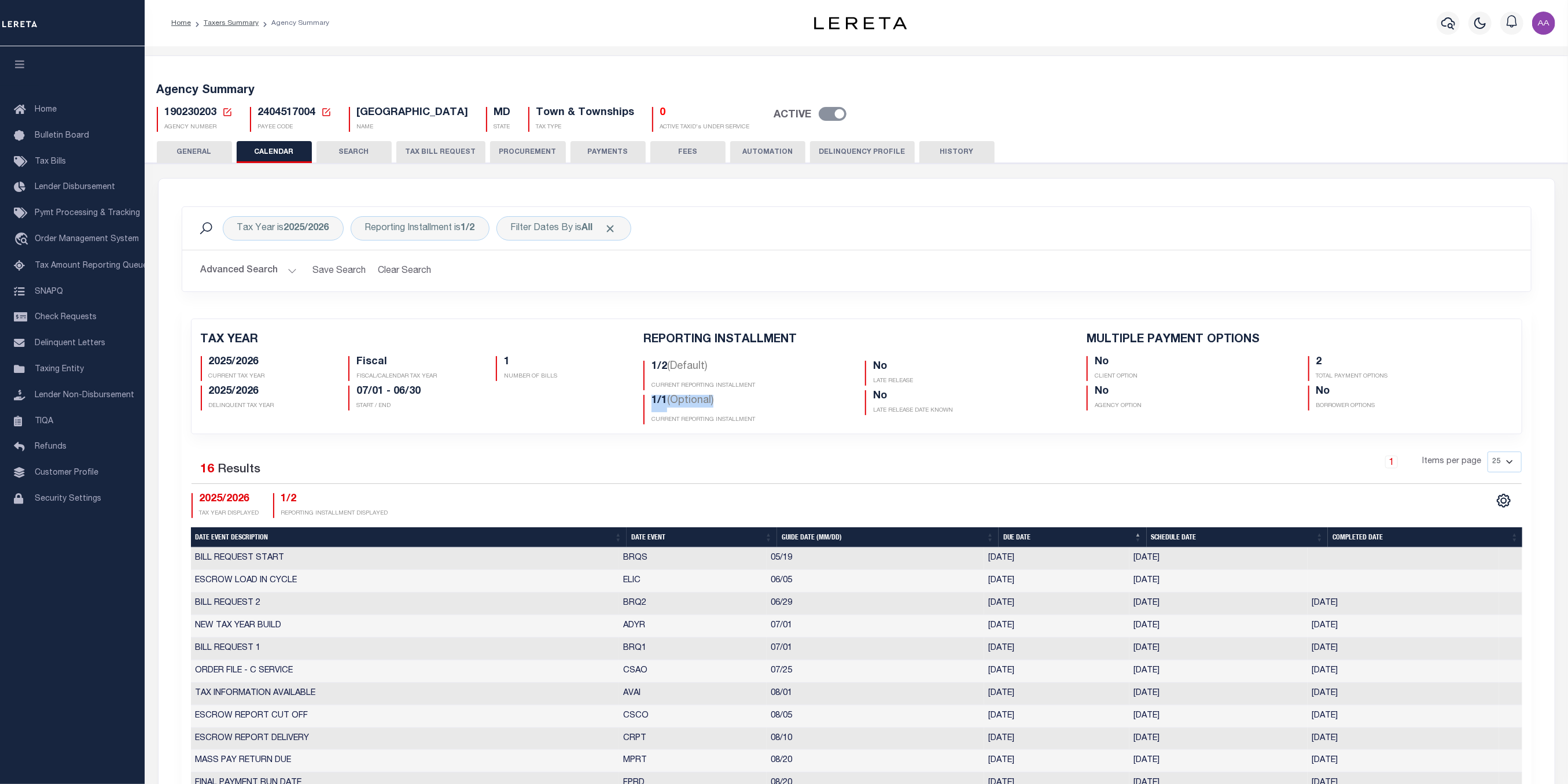
drag, startPoint x: 708, startPoint y: 407, endPoint x: 704, endPoint y: 374, distance: 33.2
click at [651, 399] on h5 "1/1 (Optional)" at bounding box center [749, 404] width 196 height 17
drag, startPoint x: 669, startPoint y: 368, endPoint x: 650, endPoint y: 368, distance: 19.0
click at [650, 368] on div "1/2 (Default) CURRENT REPORTING INSTALLMENT" at bounding box center [745, 375] width 204 height 30
click at [190, 114] on span "190230203" at bounding box center [191, 113] width 52 height 10
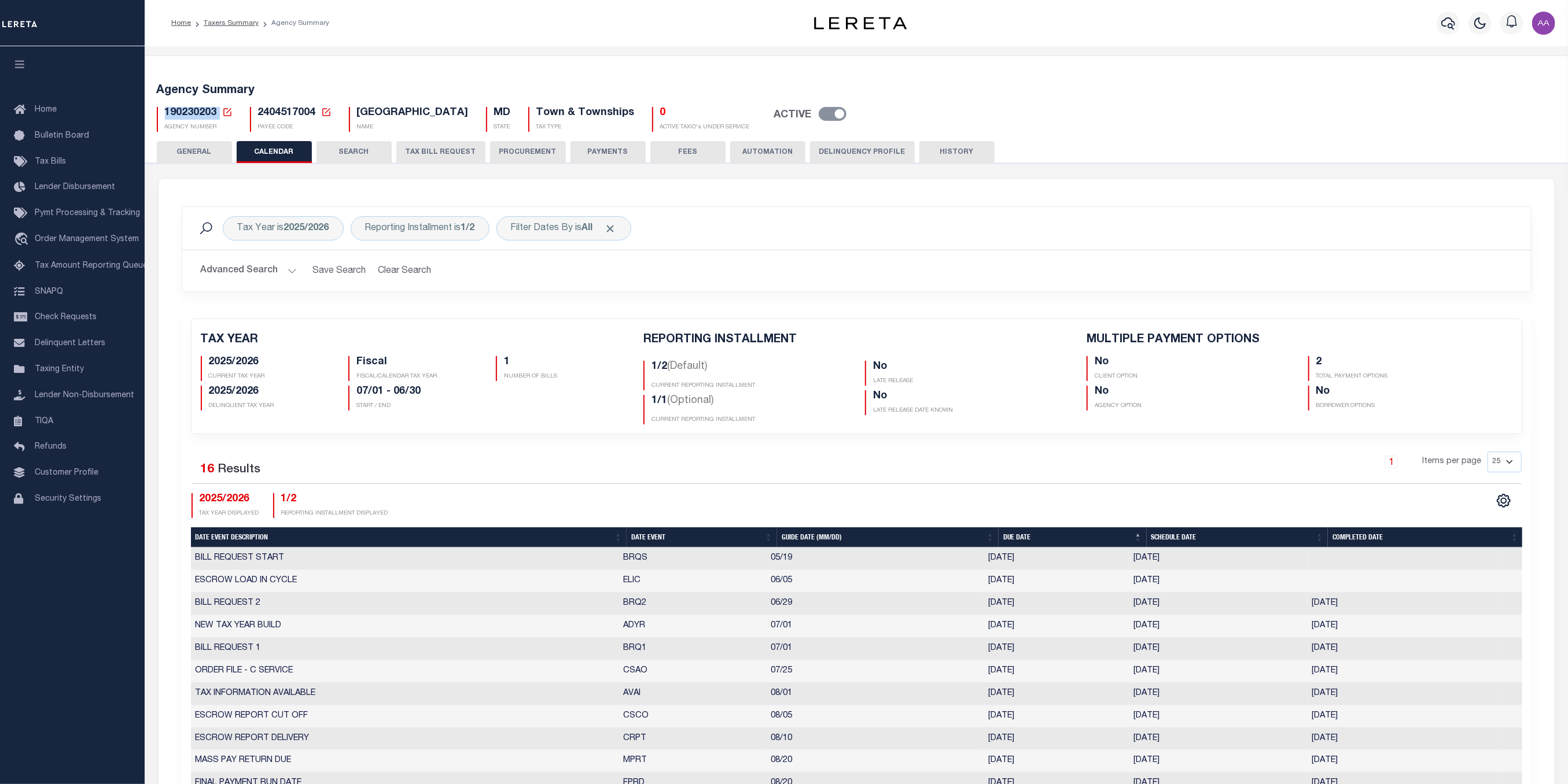
click at [190, 114] on span "190230203" at bounding box center [191, 113] width 52 height 10
copy h5 "190230203"
click at [285, 112] on span "2404517004" at bounding box center [287, 113] width 58 height 10
copy h5 "2404517004"
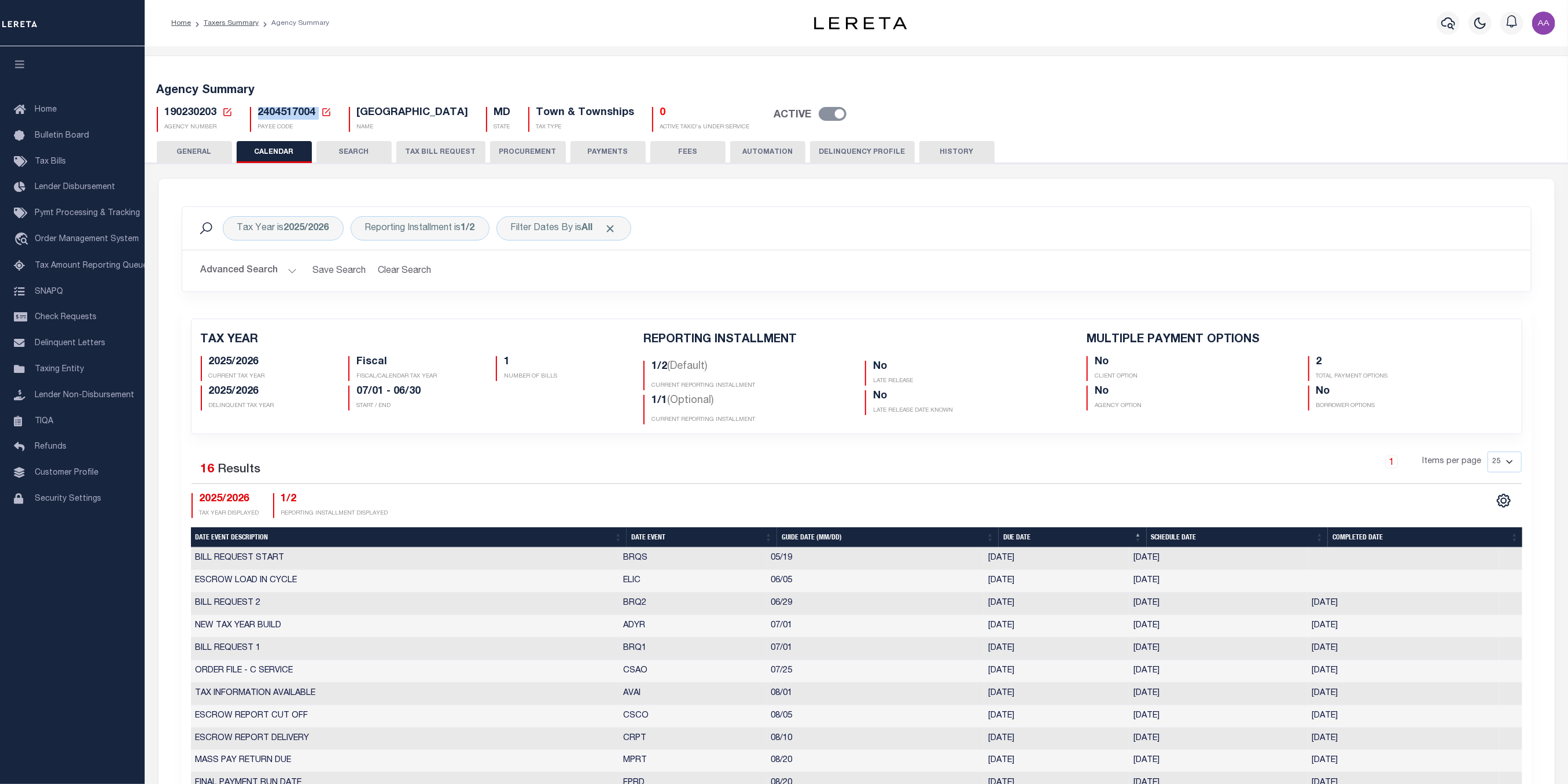
click at [278, 113] on span "2404517004" at bounding box center [287, 113] width 58 height 10
copy h5 "2404517004"
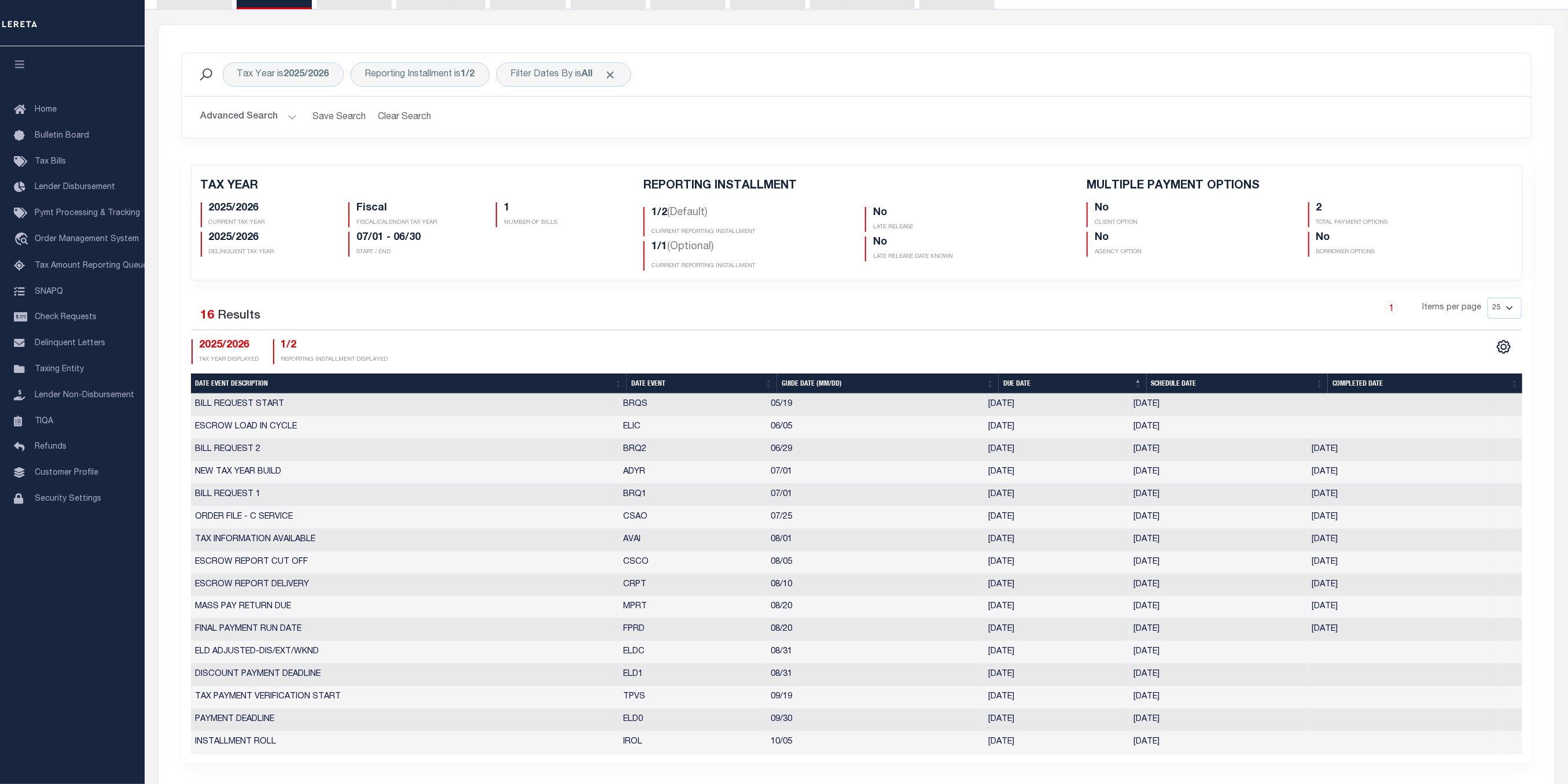
scroll to position [231, 0]
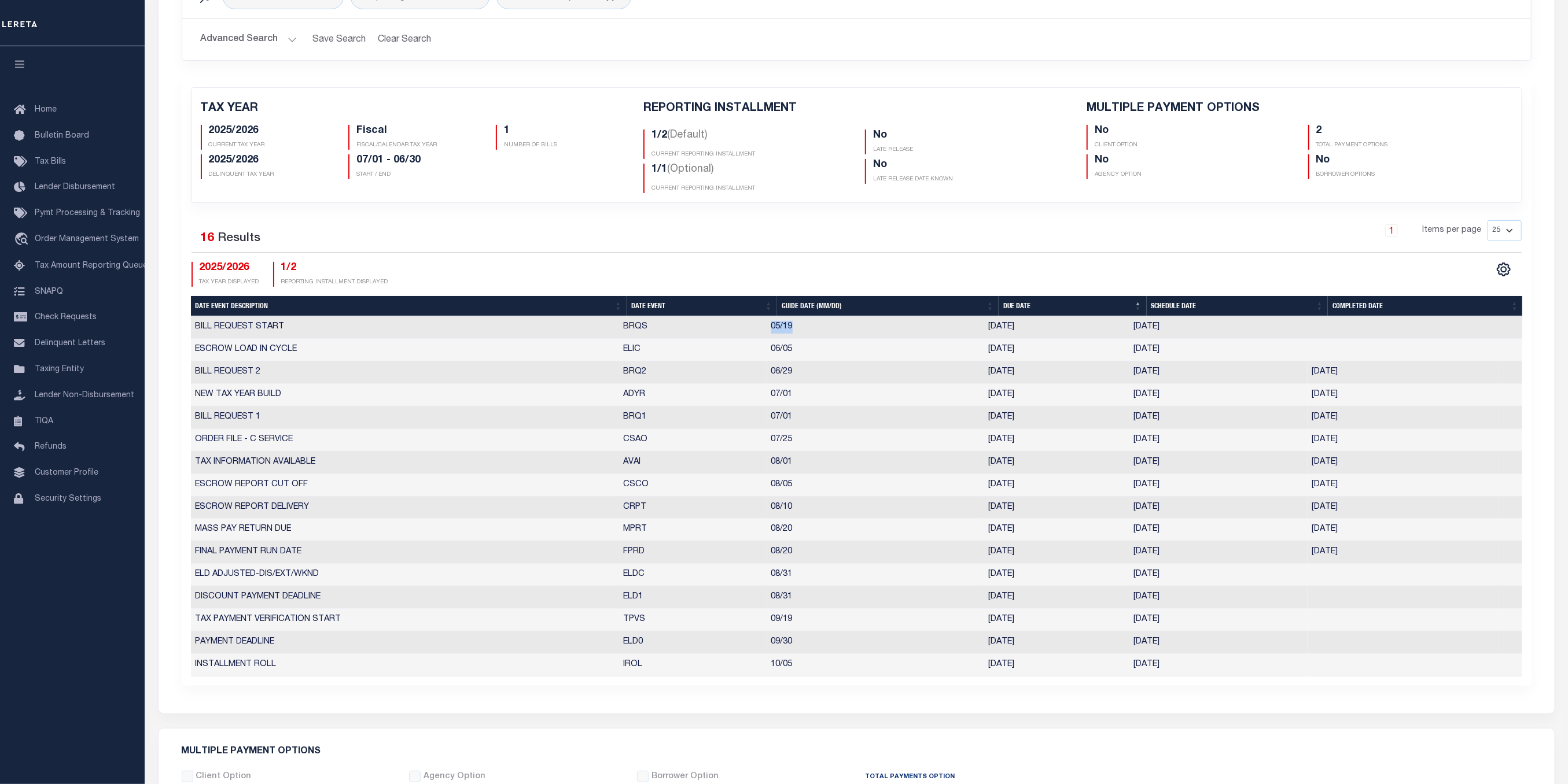
drag, startPoint x: 759, startPoint y: 329, endPoint x: 825, endPoint y: 318, distance: 66.9
click at [825, 318] on tr "BILL REQUEST START BRQS 05/19 05/19/2025 05/19/2025 4095151" at bounding box center [856, 327] width 1331 height 23
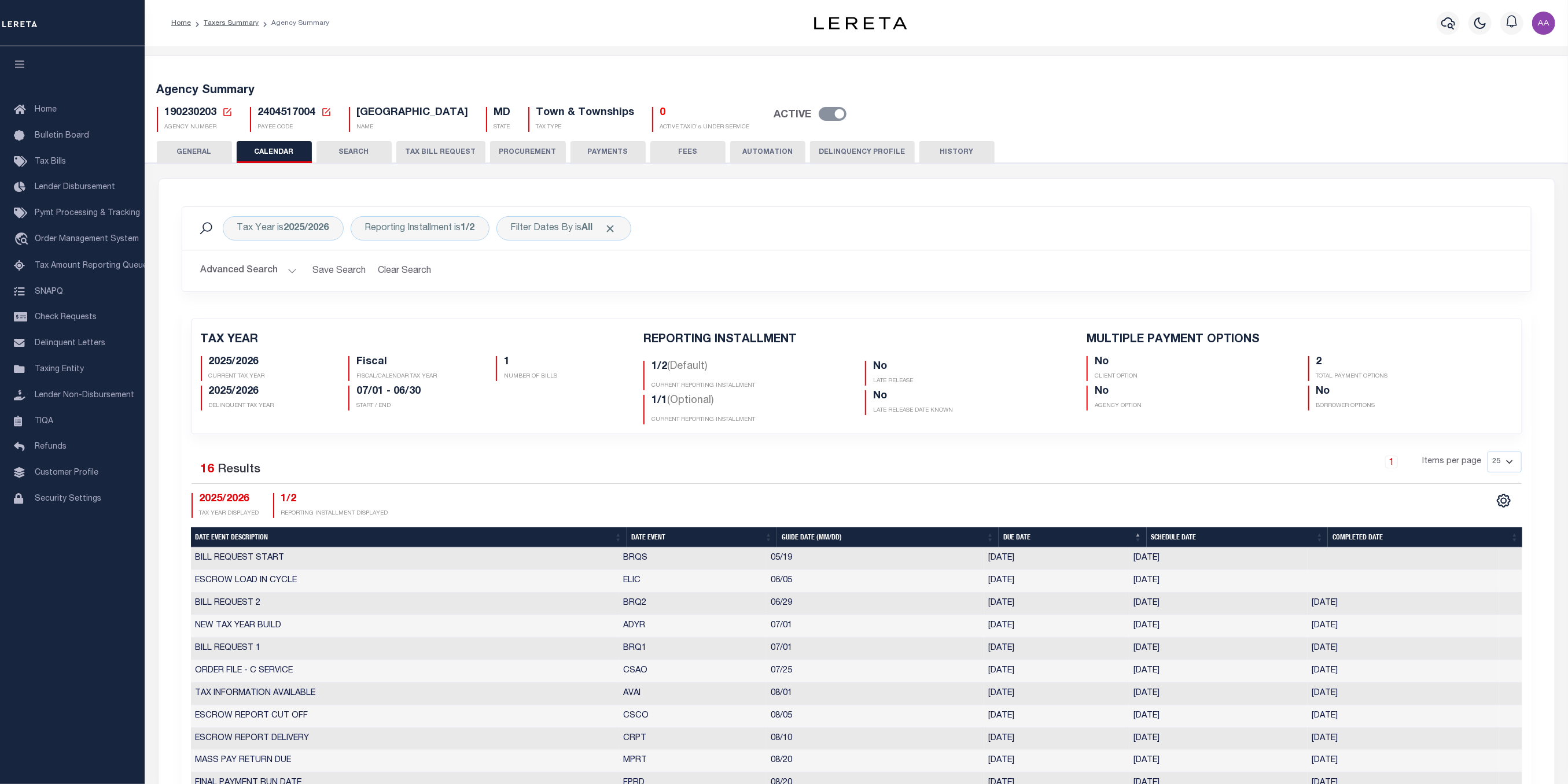
click at [284, 114] on span "2404517004" at bounding box center [287, 113] width 58 height 10
copy h5 "2404517004"
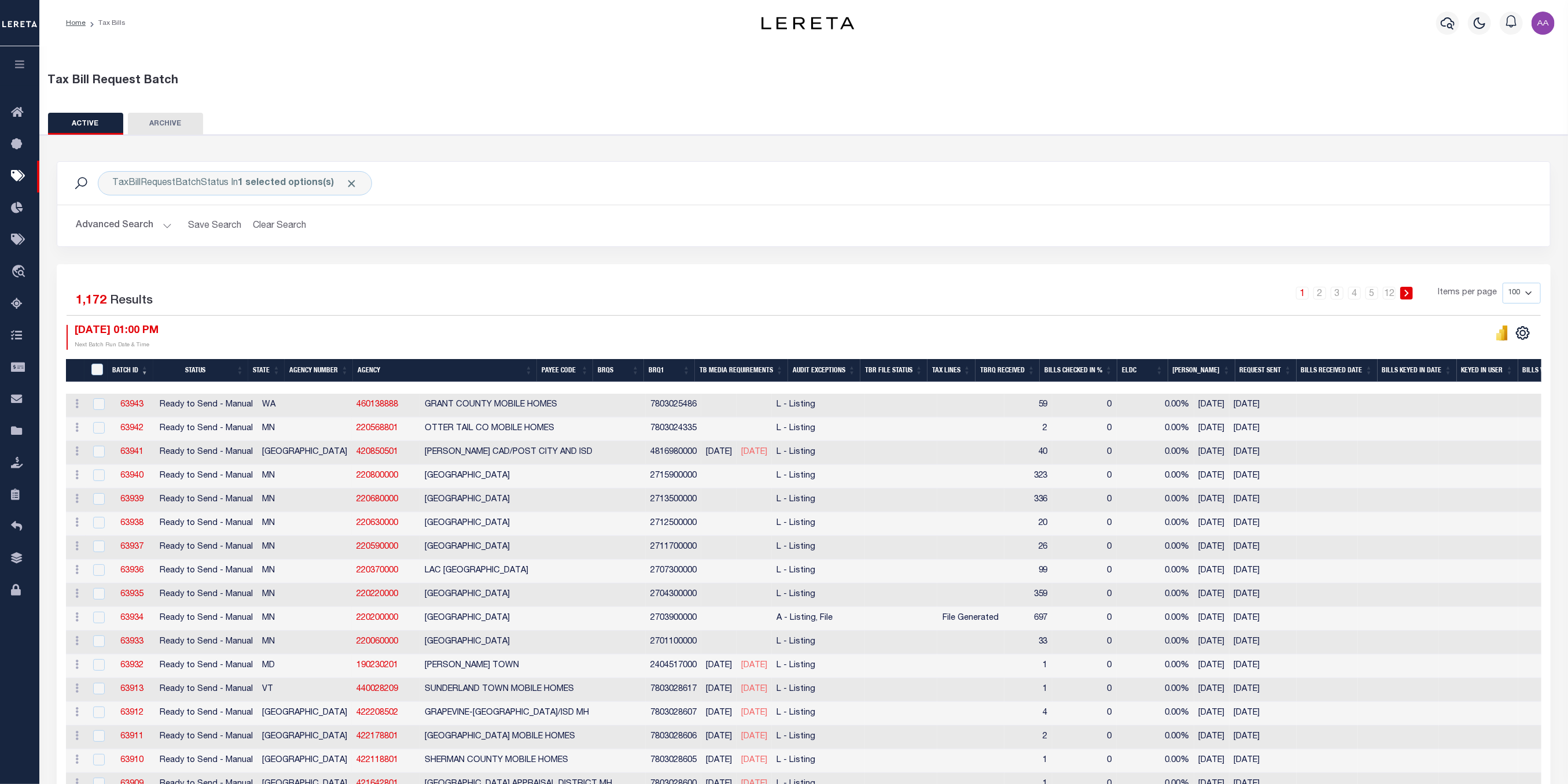
click at [720, 262] on div "TaxBillRequestBatchStatus In 1 selected options(s) Search Advanced Search Save …" at bounding box center [803, 213] width 1511 height 103
click at [126, 221] on button "Advanced Search" at bounding box center [124, 225] width 96 height 23
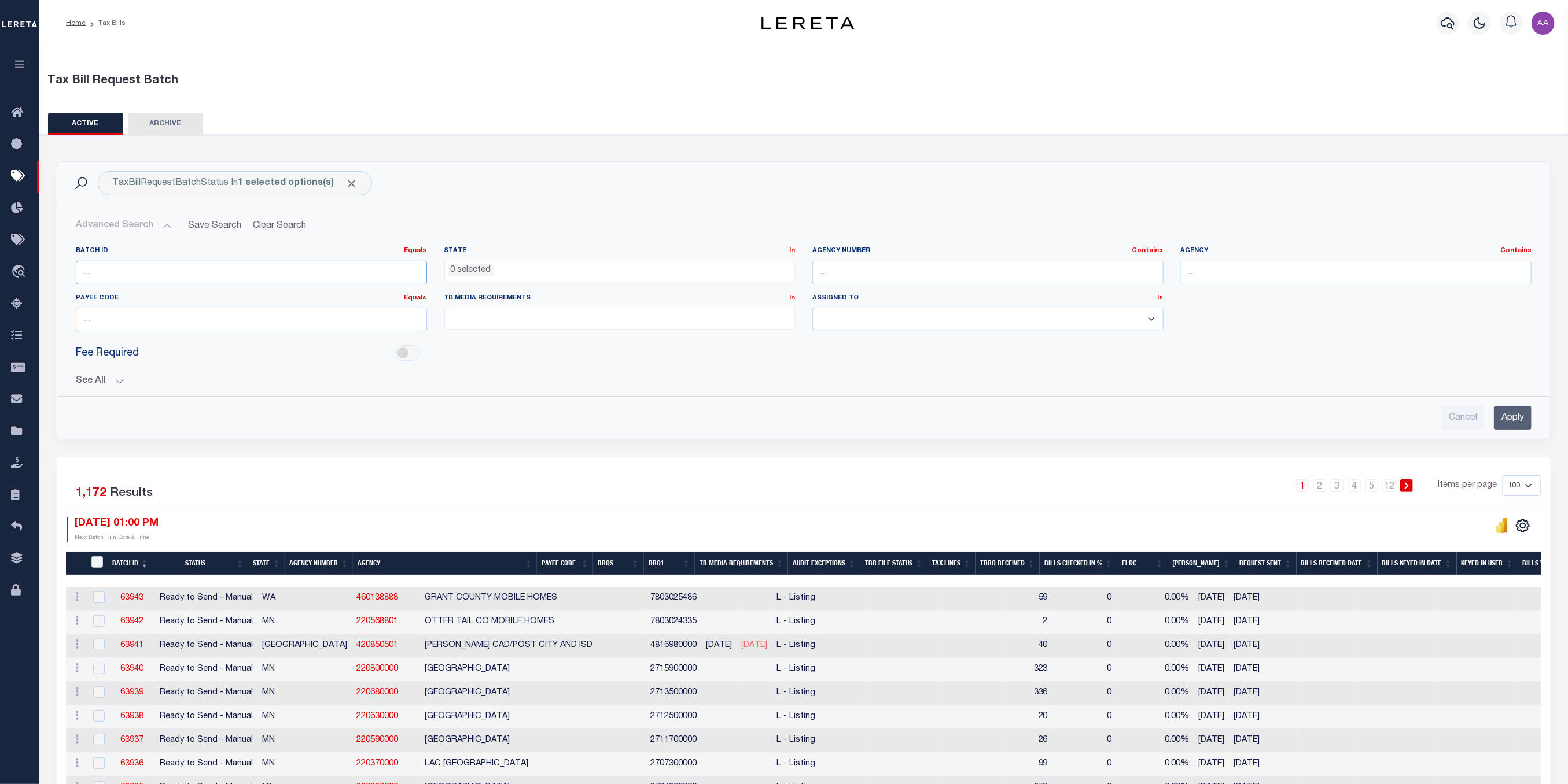
click at [194, 275] on input "number" at bounding box center [251, 273] width 351 height 24
type input "59354"
click at [1511, 412] on input "Apply" at bounding box center [1513, 417] width 38 height 24
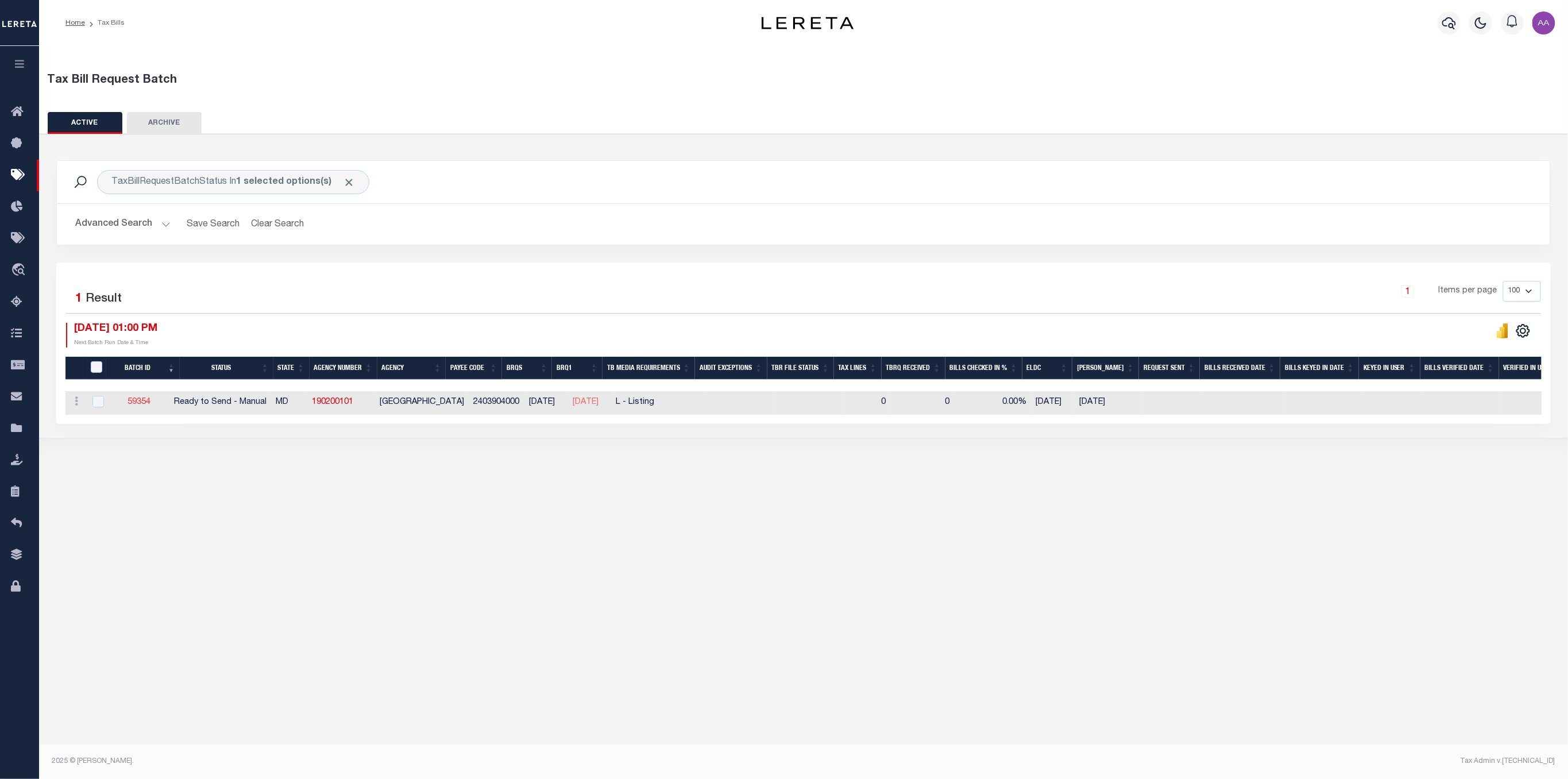
click at [145, 405] on link "59354" at bounding box center [139, 402] width 23 height 8
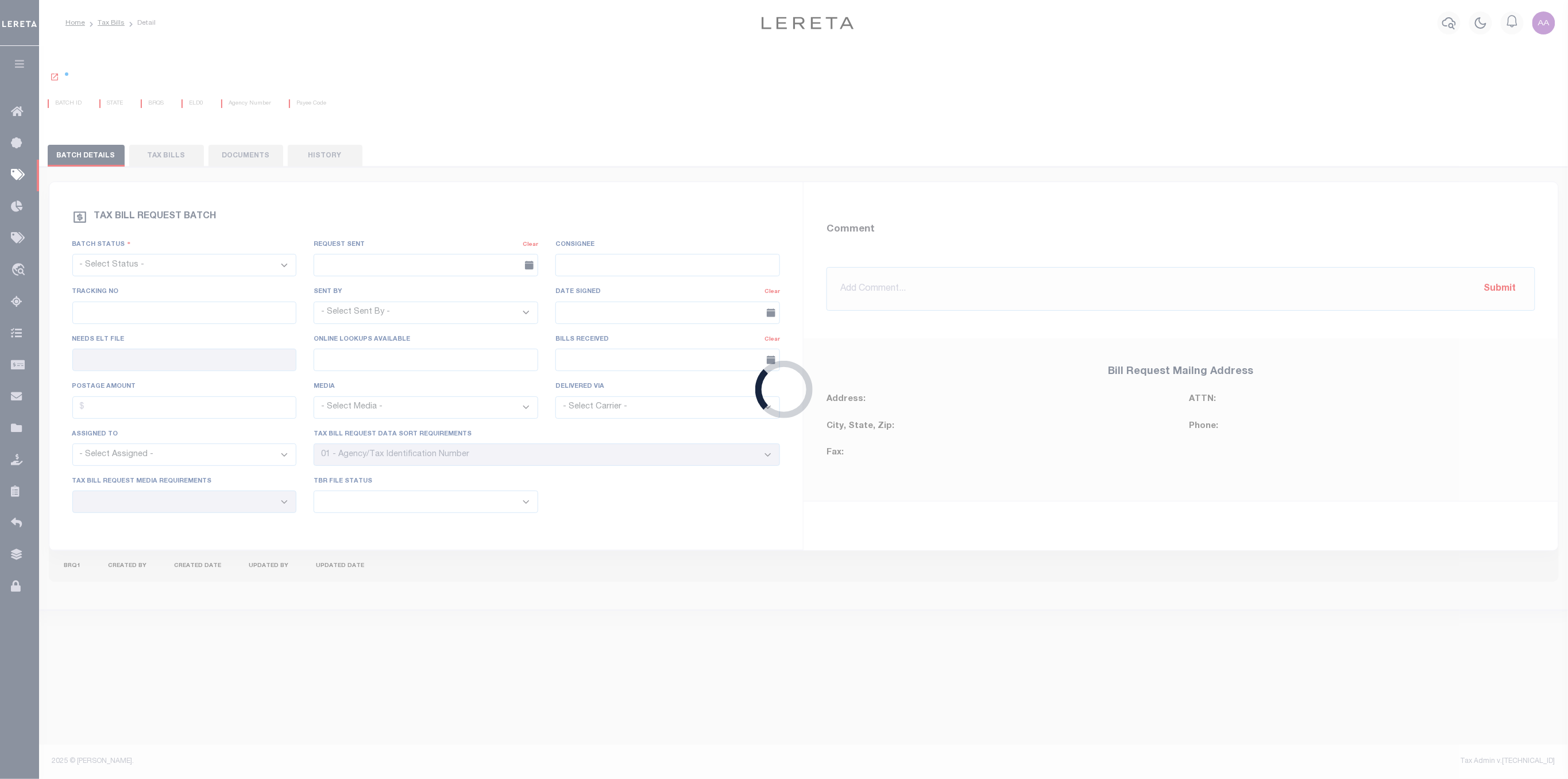
select select "RTS"
type input "No"
select select "20"
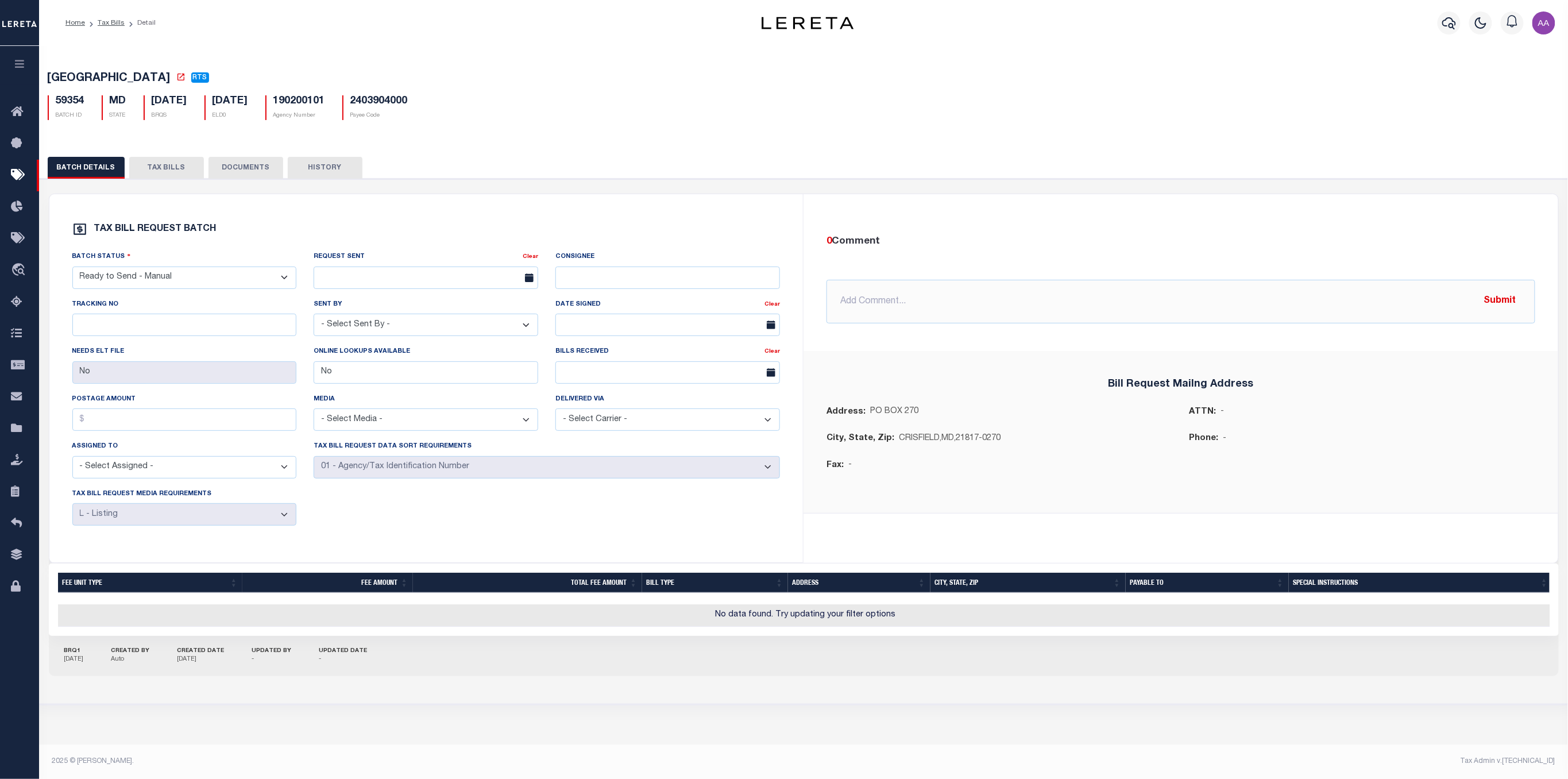
drag, startPoint x: 175, startPoint y: 100, endPoint x: 207, endPoint y: 102, distance: 32.1
click at [196, 100] on div "05/19/2025 BRQS" at bounding box center [165, 108] width 61 height 25
click at [164, 167] on button "TAX BILLS" at bounding box center [166, 168] width 74 height 22
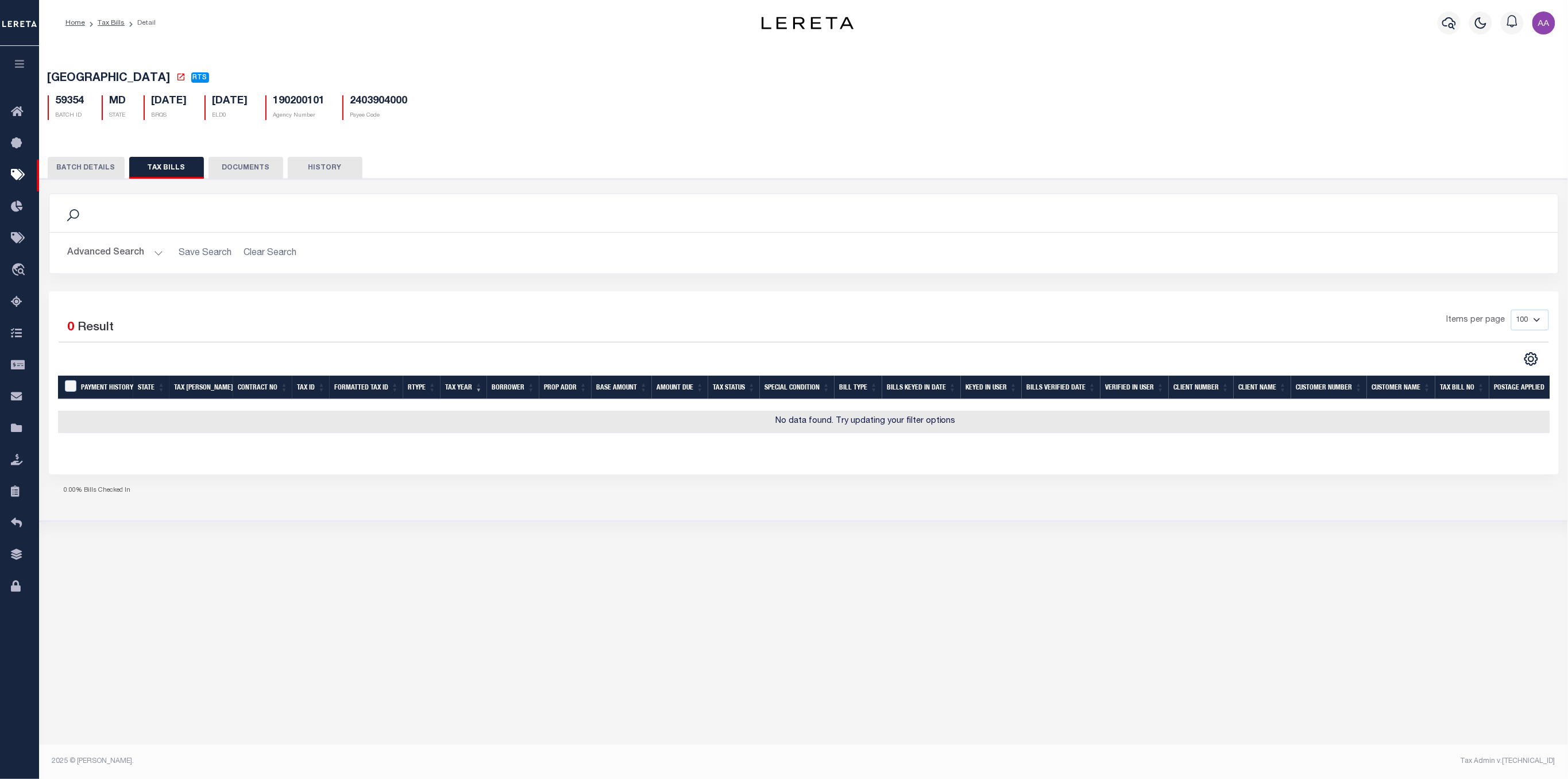
click at [235, 164] on button "DOCUMENTS" at bounding box center [246, 168] width 74 height 22
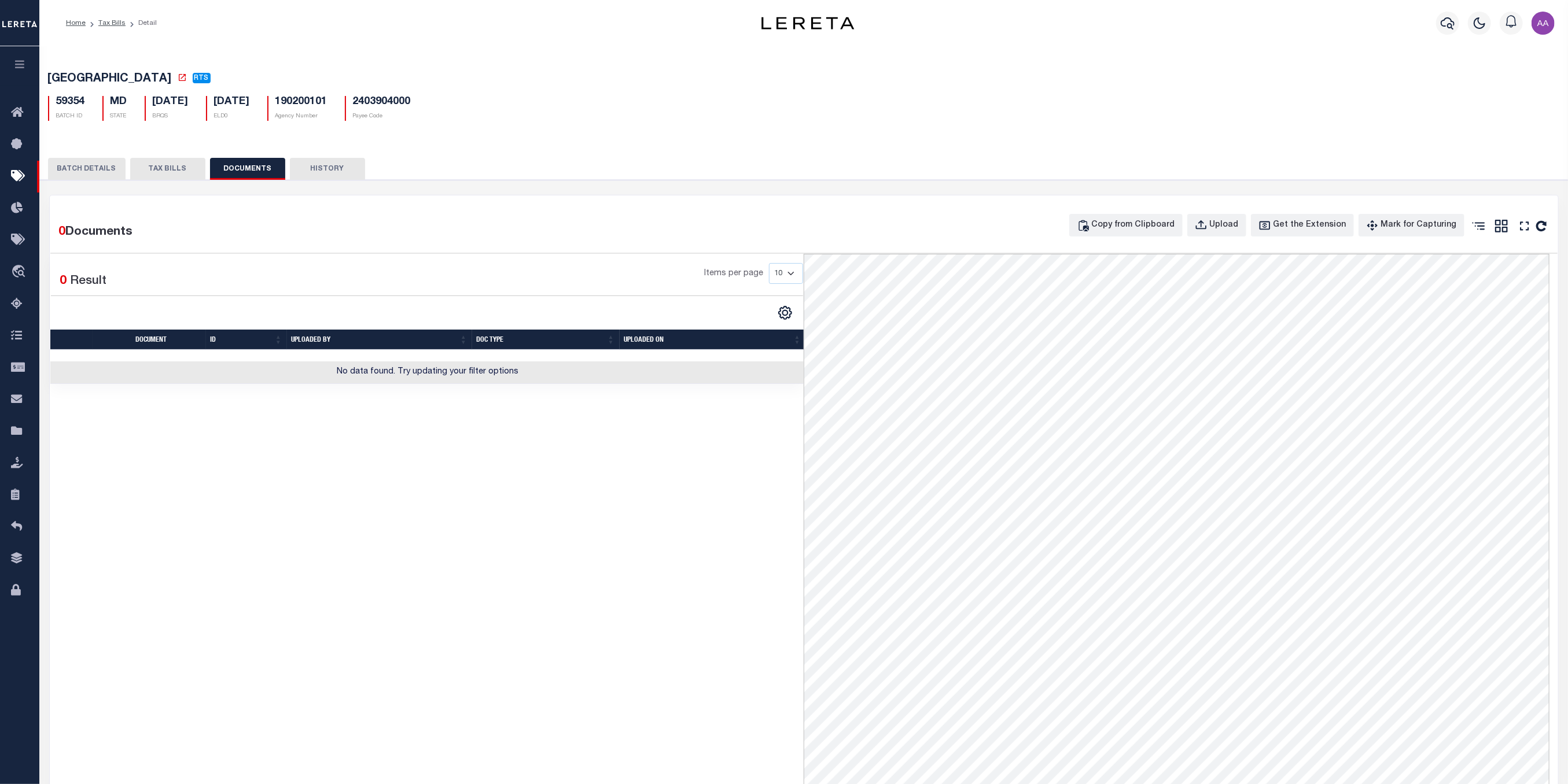
click at [330, 169] on button "HISTORY" at bounding box center [327, 169] width 75 height 22
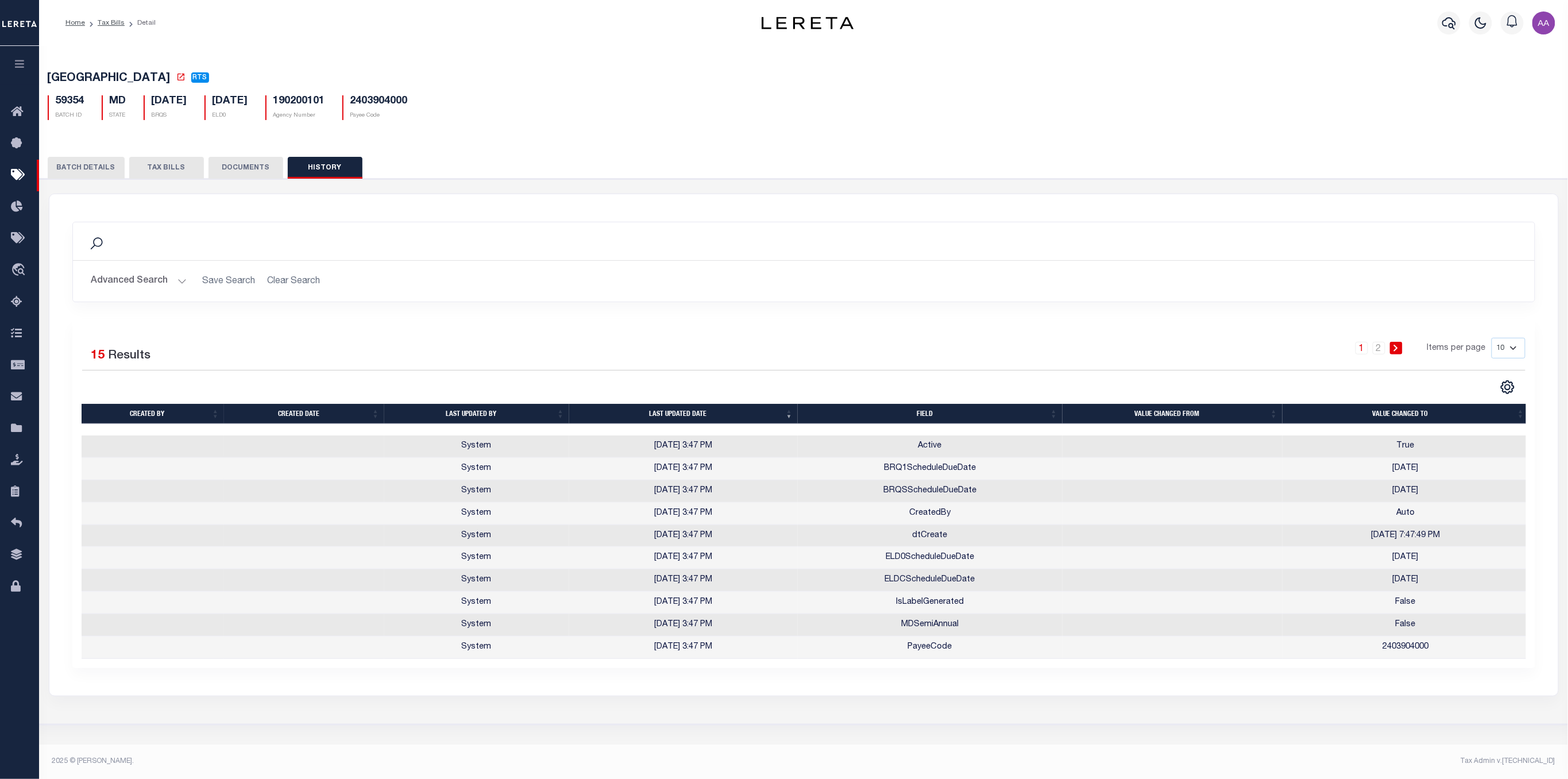
click at [71, 167] on button "BATCH DETAILS" at bounding box center [86, 168] width 77 height 22
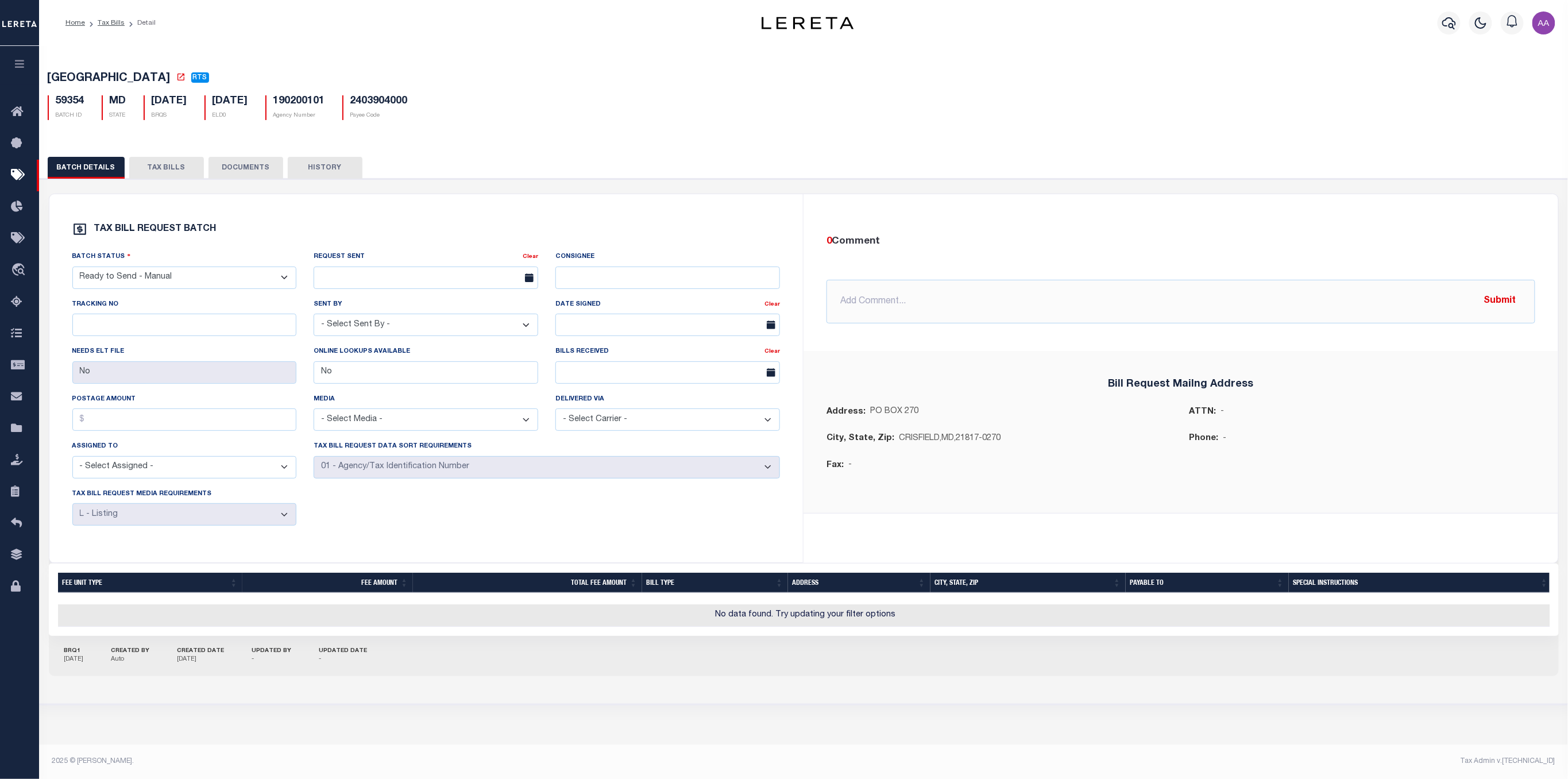
drag, startPoint x: 64, startPoint y: 676, endPoint x: 98, endPoint y: 679, distance: 34.1
click at [98, 676] on div "BRQ1 06/24/2025 CREATED BY Auto CREATED DATE 06/24/2025 UPDATED BY - UPDATED DA…" at bounding box center [804, 656] width 1510 height 40
drag, startPoint x: 191, startPoint y: 676, endPoint x: 217, endPoint y: 677, distance: 26.0
click at [217, 665] on p "[DATE]" at bounding box center [201, 660] width 47 height 10
click at [111, 22] on link "Tax Bills" at bounding box center [111, 23] width 27 height 7
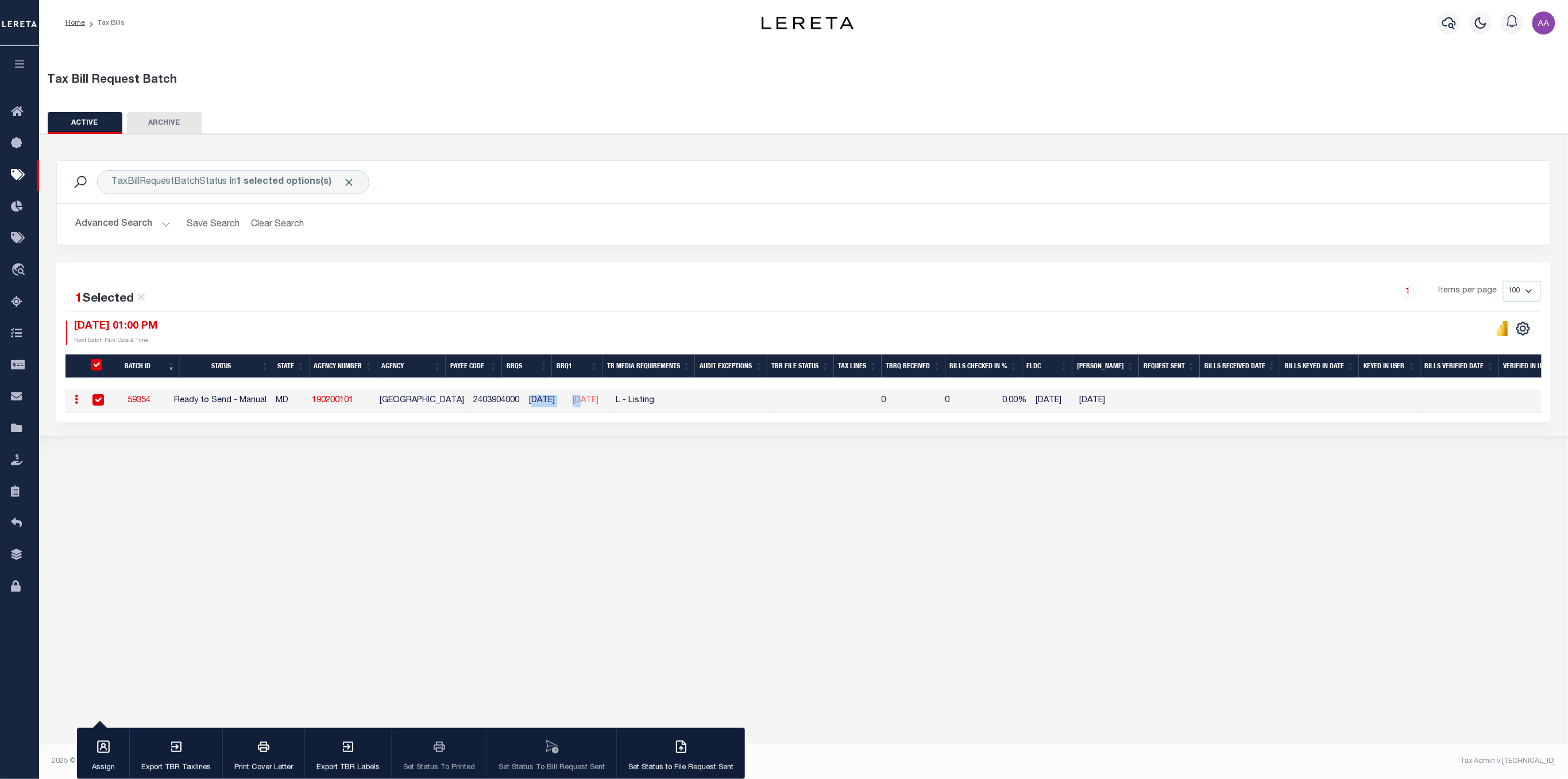
drag, startPoint x: 528, startPoint y: 412, endPoint x: 584, endPoint y: 410, distance: 56.0
click at [584, 410] on tr "ACTIONS Delete 59354 Ready to Send - Manual MD 190200101 CRISFIELD CITY 2403904…" at bounding box center [918, 401] width 1705 height 24
click at [793, 598] on div "Tax Bill Request Batch ACTIVE ARCHIVE HISTORY In" at bounding box center [804, 397] width 1529 height 701
drag, startPoint x: 288, startPoint y: 413, endPoint x: 357, endPoint y: 408, distance: 69.2
click at [433, 411] on tr "ACTIONS Delete 59354 Ready to Send - Manual MD 190200101 CRISFIELD CITY 2403904…" at bounding box center [918, 401] width 1705 height 24
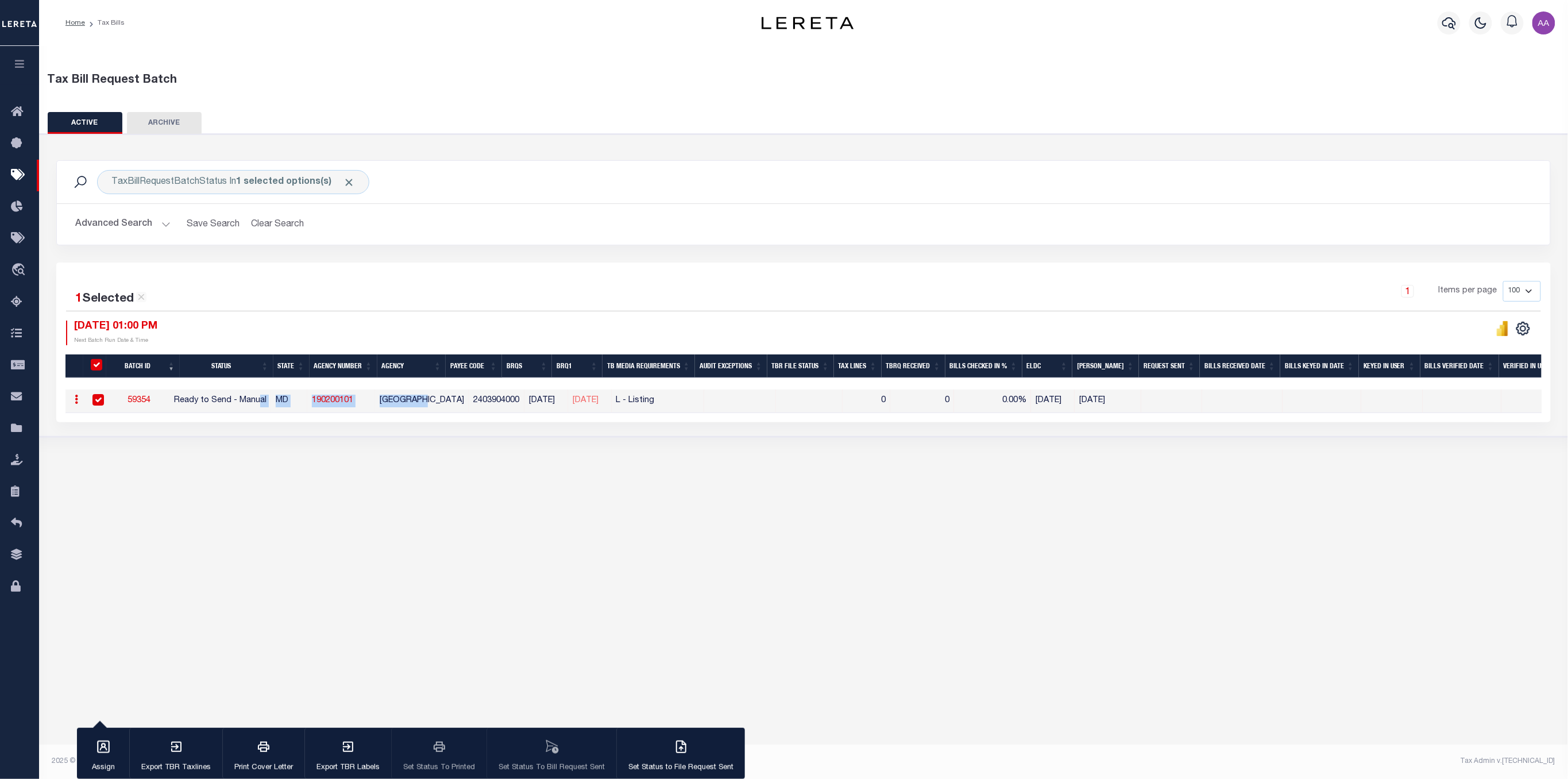
click at [150, 400] on link "59354" at bounding box center [139, 400] width 23 height 8
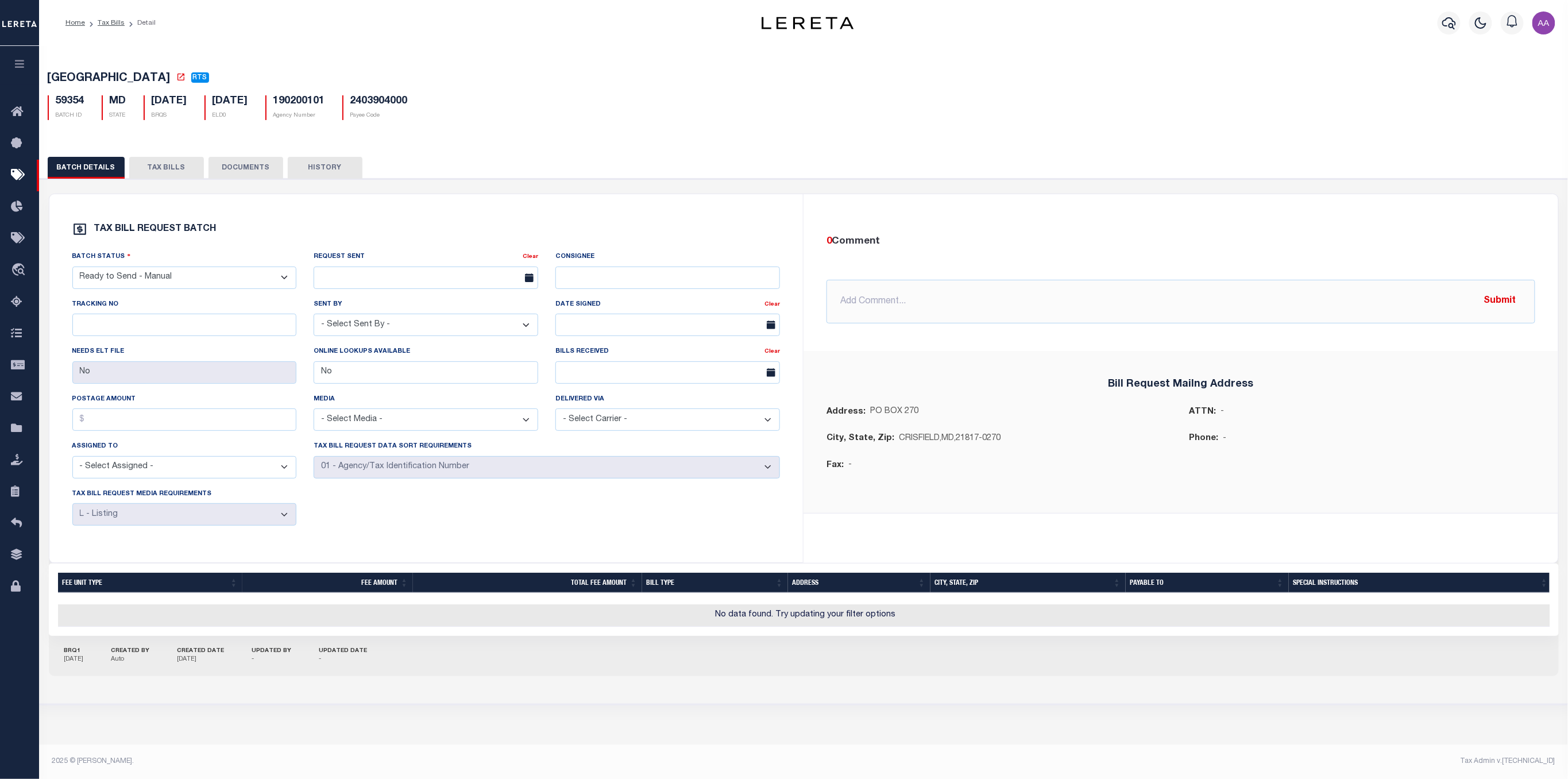
click at [335, 175] on button "HISTORY" at bounding box center [324, 168] width 74 height 22
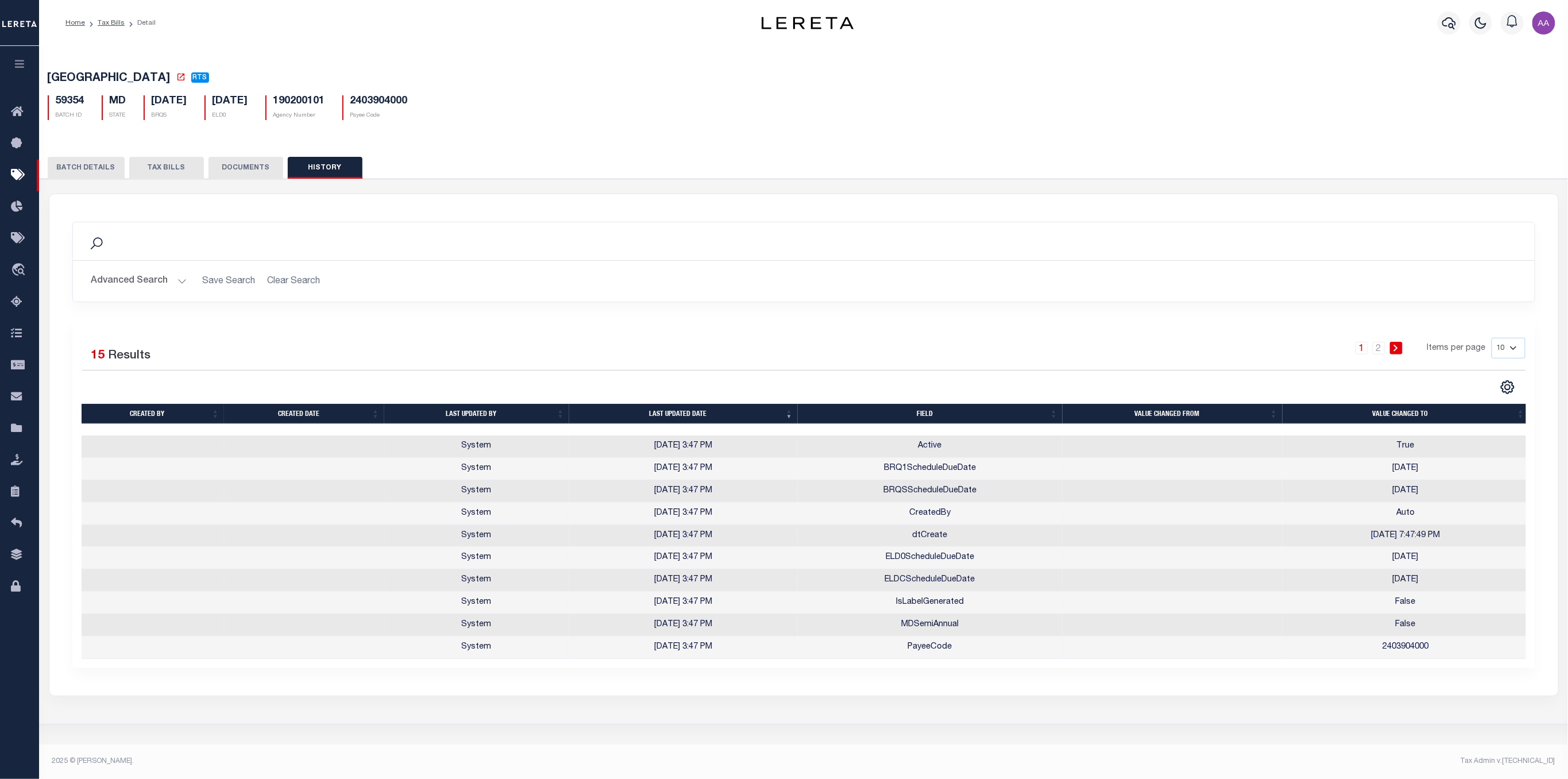
click at [671, 416] on th "Last updated date" at bounding box center [684, 414] width 228 height 20
click at [1505, 352] on select "10 25 50 100" at bounding box center [1509, 348] width 34 height 21
select select "100"
click at [1492, 340] on select "10 25 50 100" at bounding box center [1509, 348] width 34 height 21
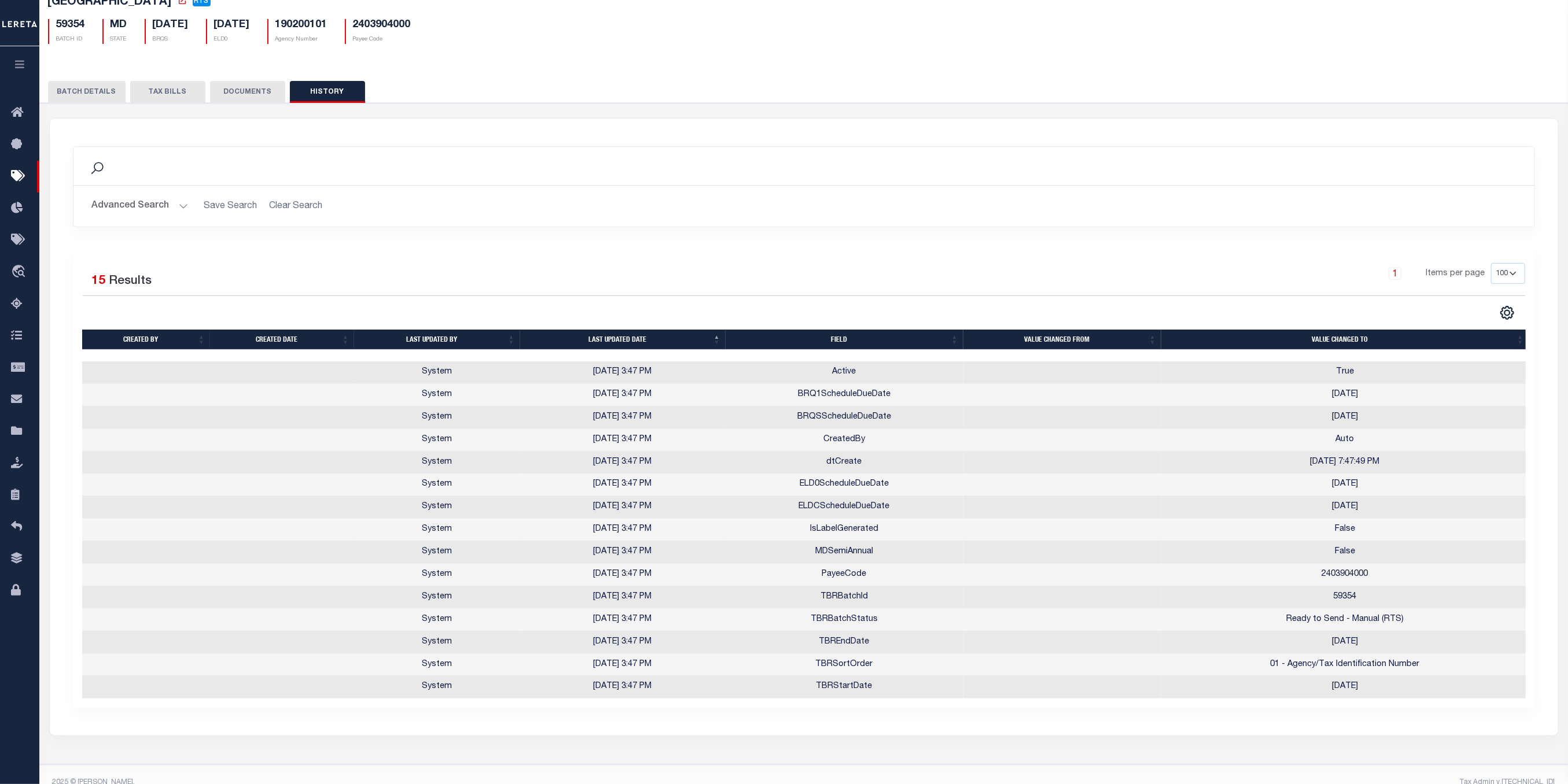
scroll to position [103, 0]
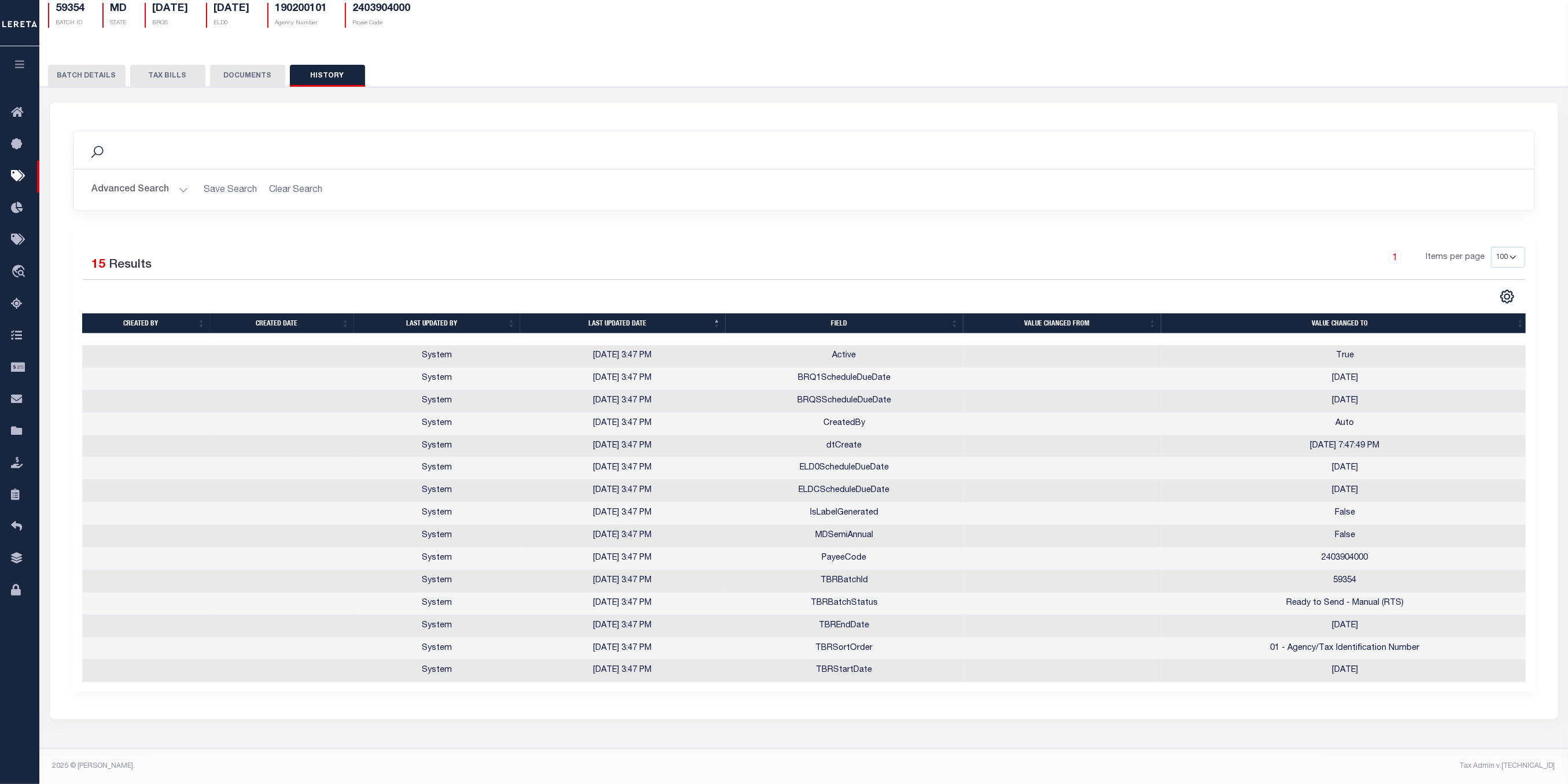
click at [641, 313] on th "Last updated date" at bounding box center [623, 324] width 205 height 20
drag, startPoint x: 1284, startPoint y: 596, endPoint x: 1460, endPoint y: 593, distance: 176.0
click at [1460, 593] on td "Ready to Send - Manual (RTS)" at bounding box center [1345, 604] width 368 height 23
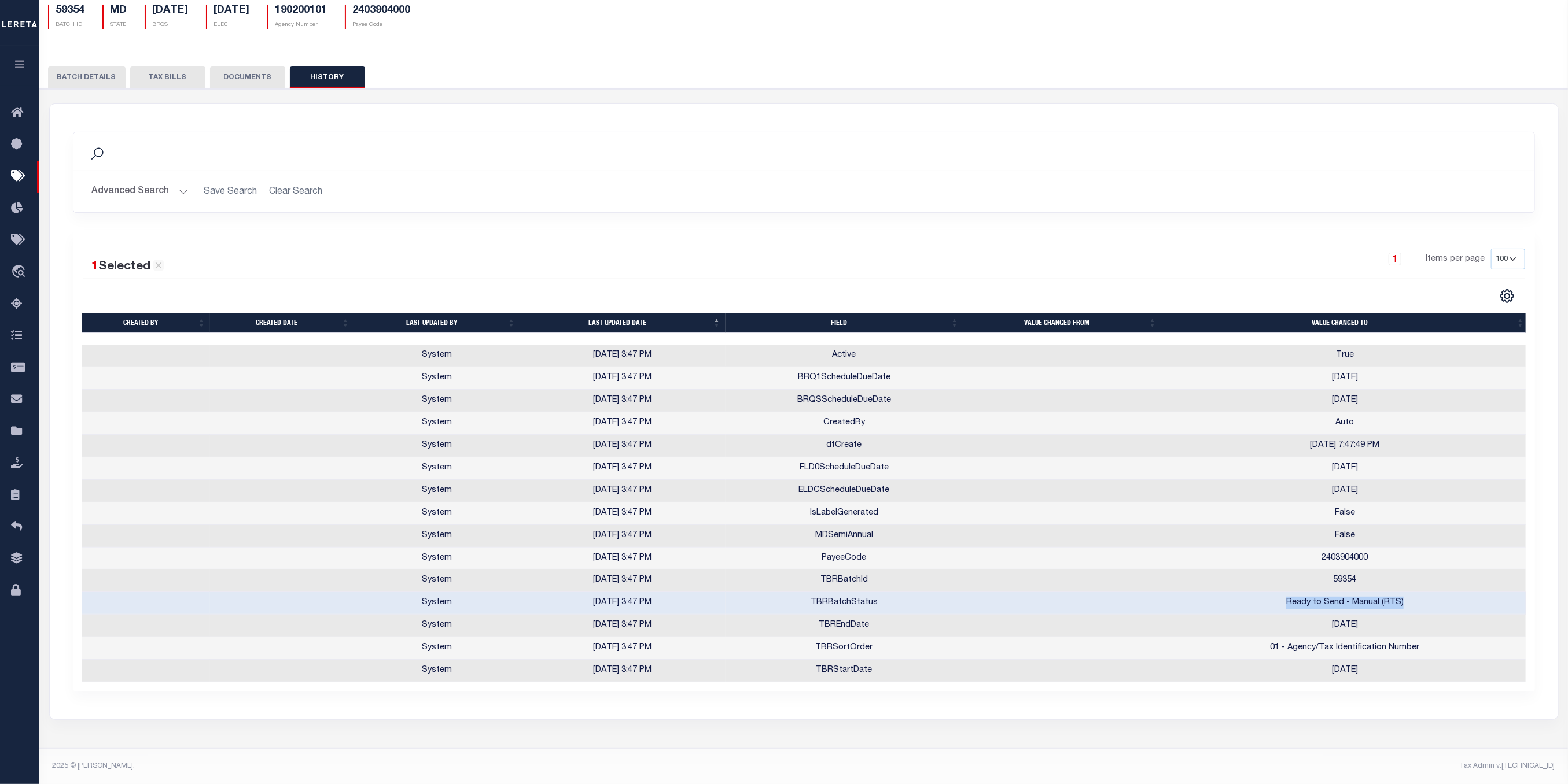
scroll to position [100, 0]
drag, startPoint x: 616, startPoint y: 599, endPoint x: 1422, endPoint y: 599, distance: 806.0
click at [1422, 599] on tr "System 06/24/2025 3:47 PM TBRBatchStatus Ready to Send - Manual (RTS)" at bounding box center [805, 603] width 1446 height 23
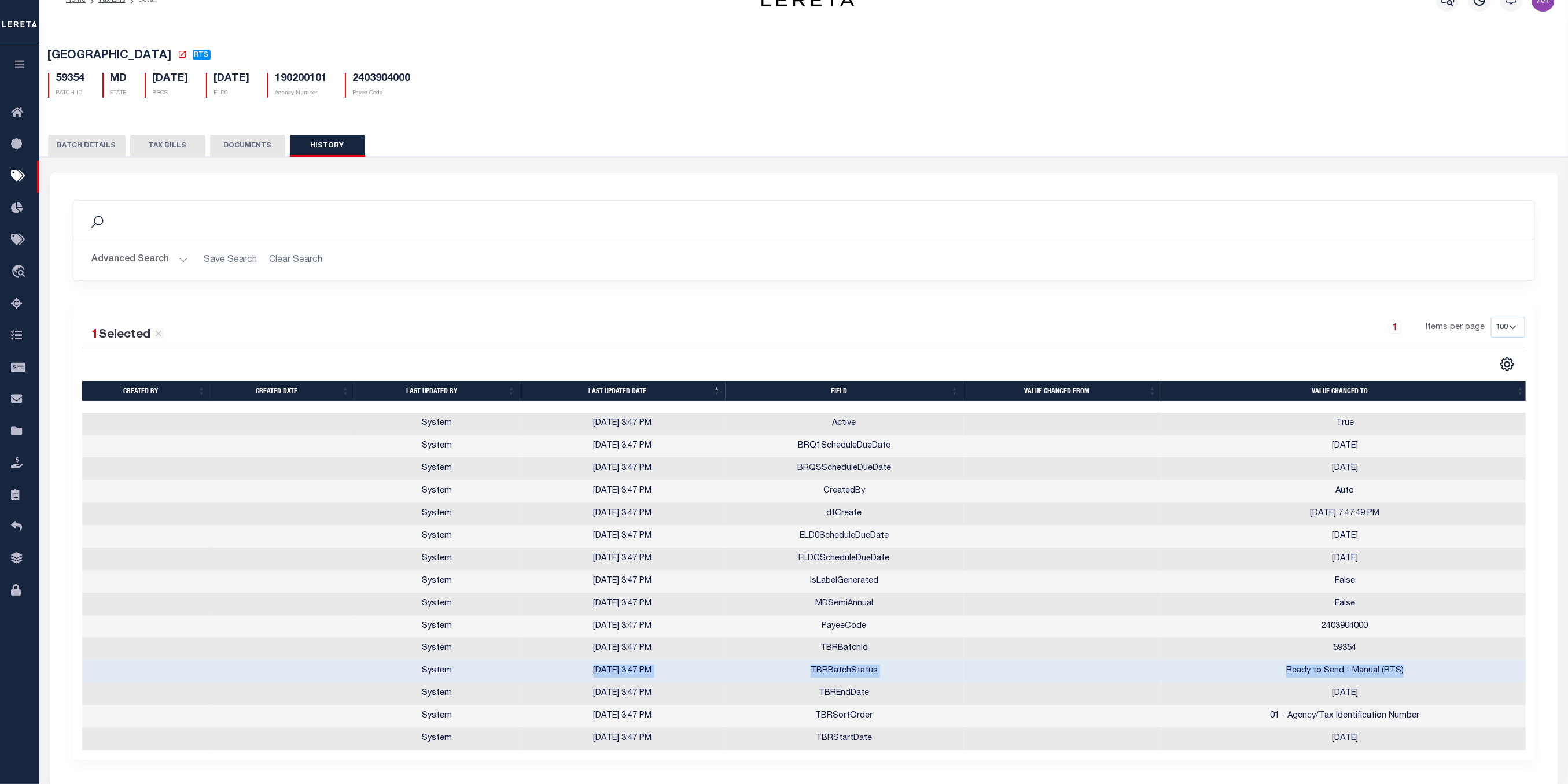
scroll to position [0, 0]
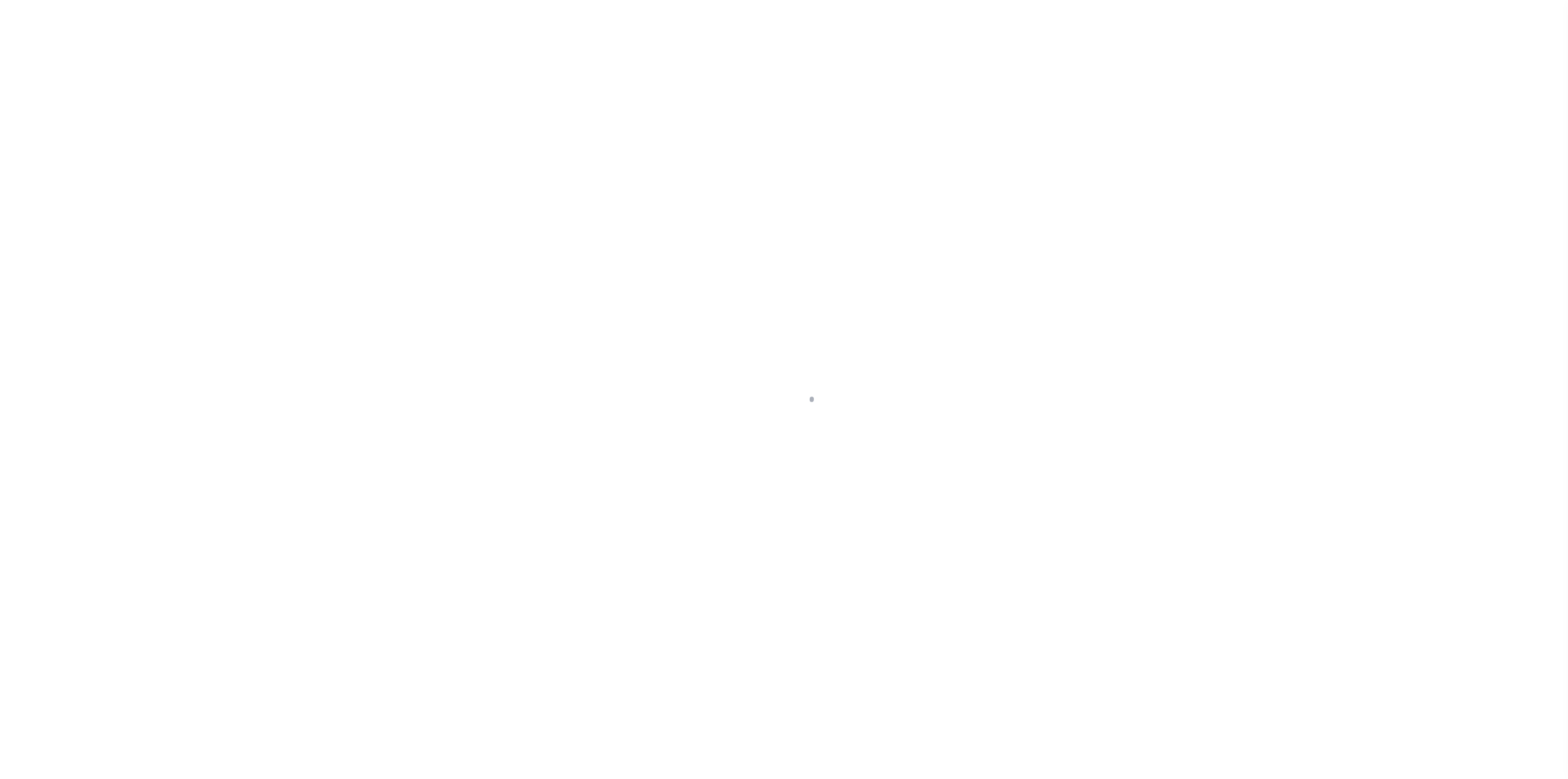
select select "RTS"
select select "20"
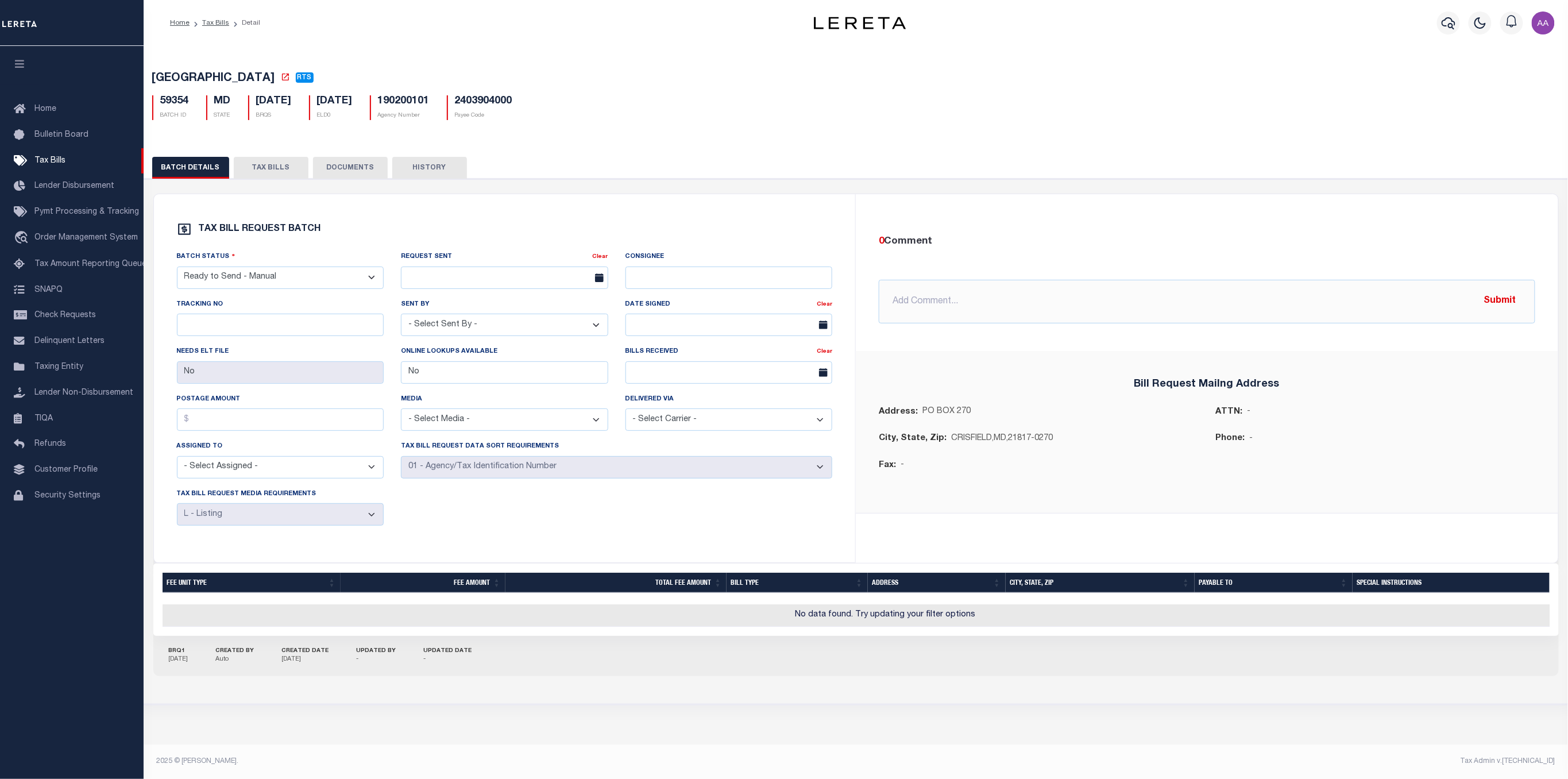
click at [447, 171] on button "HISTORY" at bounding box center [429, 168] width 74 height 22
select select "100"
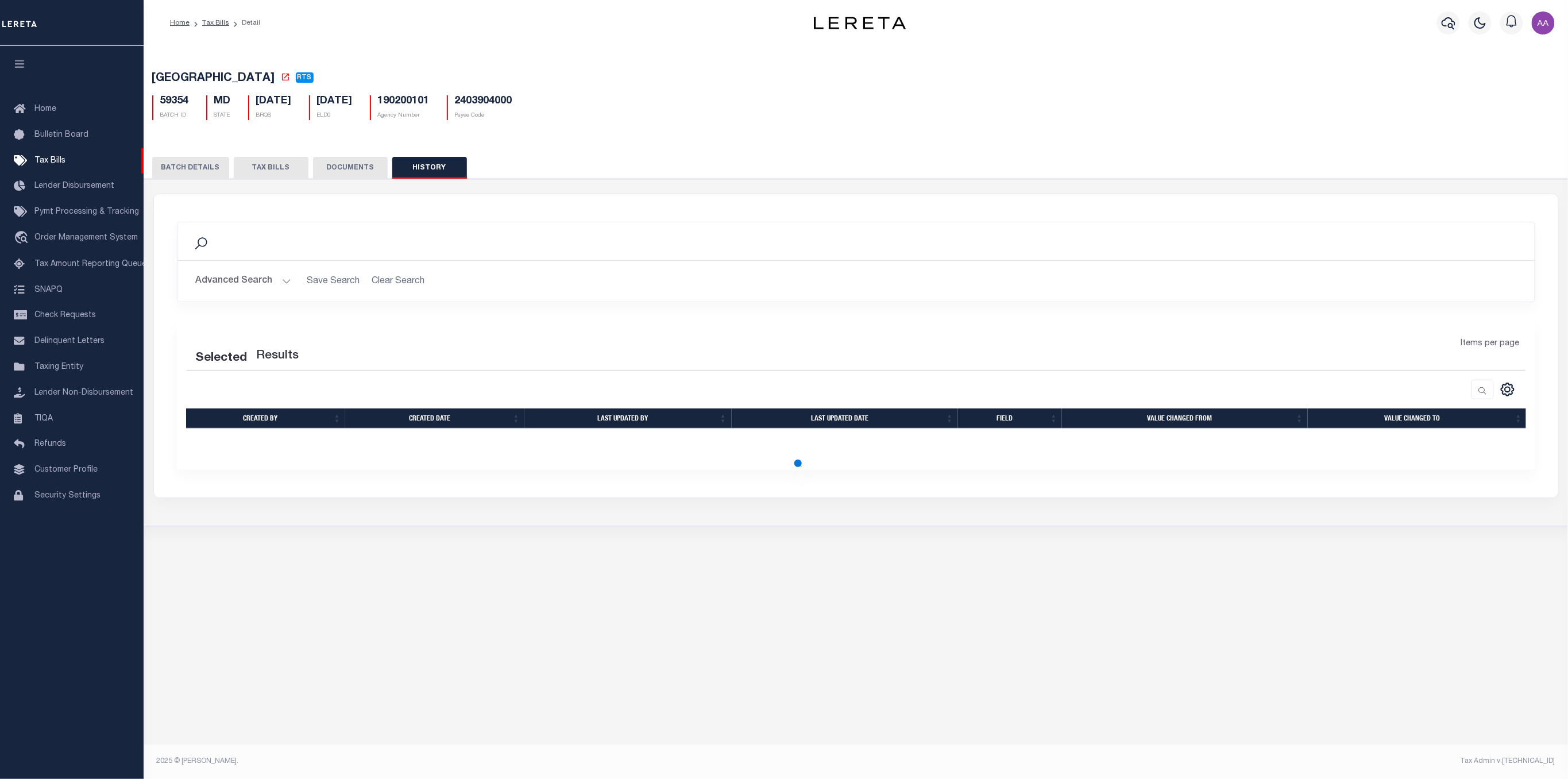
select select "100"
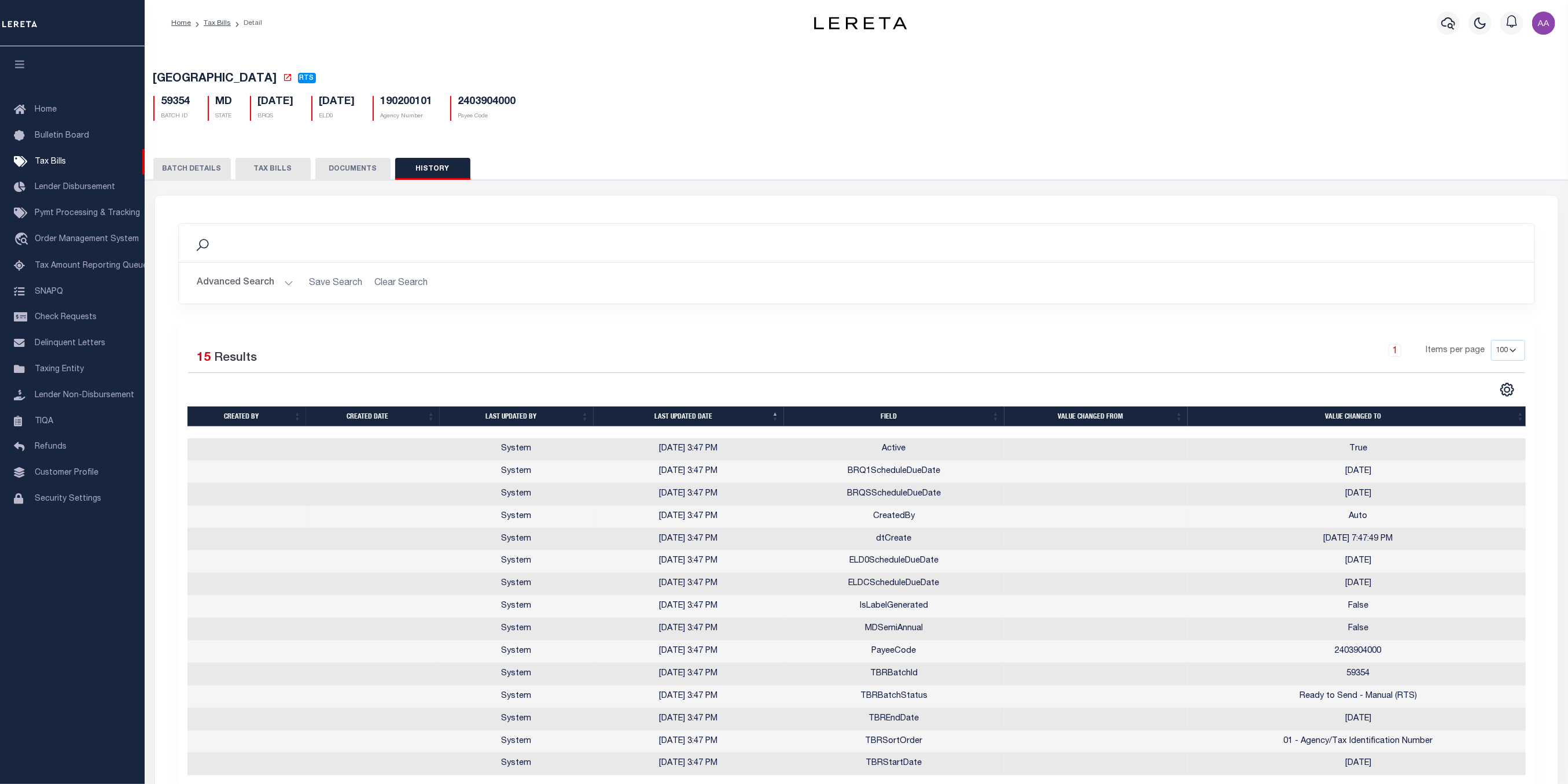
scroll to position [103, 0]
